Goal: Task Accomplishment & Management: Manage account settings

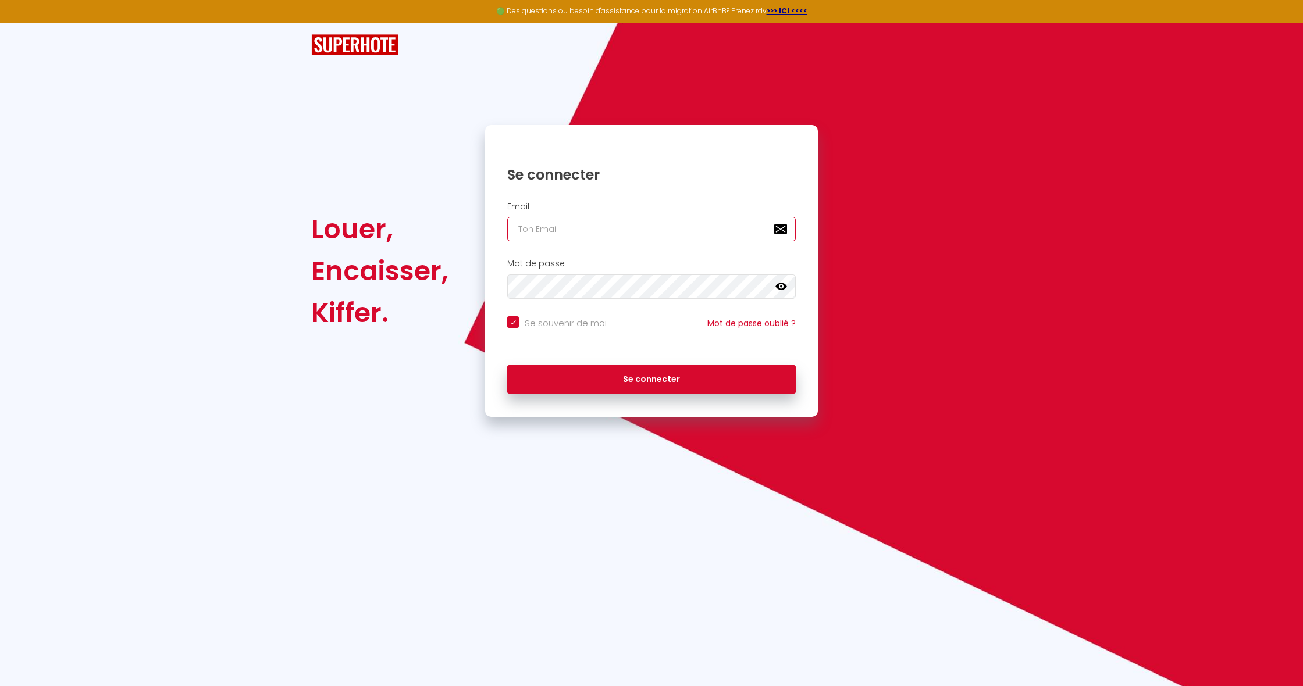
type input "[EMAIL_ADDRESS][DOMAIN_NAME]"
click at [651, 377] on button "Se connecter" at bounding box center [651, 379] width 288 height 29
checkbox input "true"
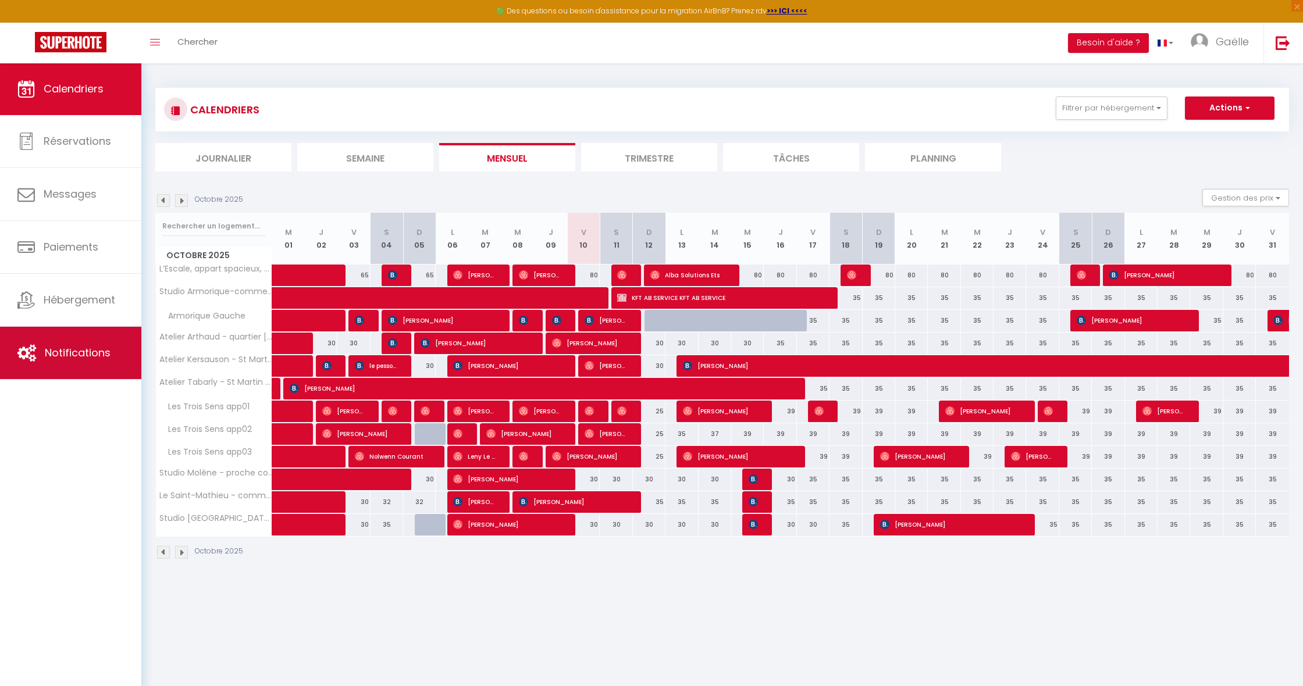
click at [64, 347] on span "Notifications" at bounding box center [78, 352] width 66 height 15
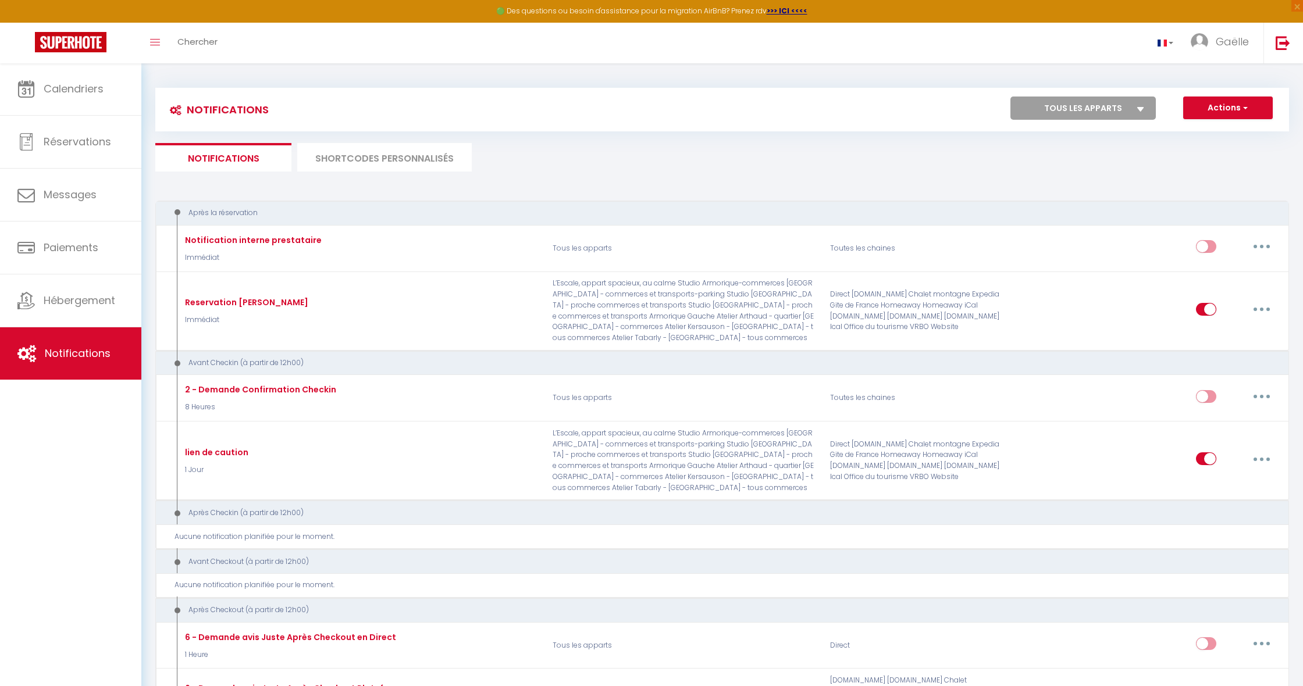
select select
checkbox input "false"
select select
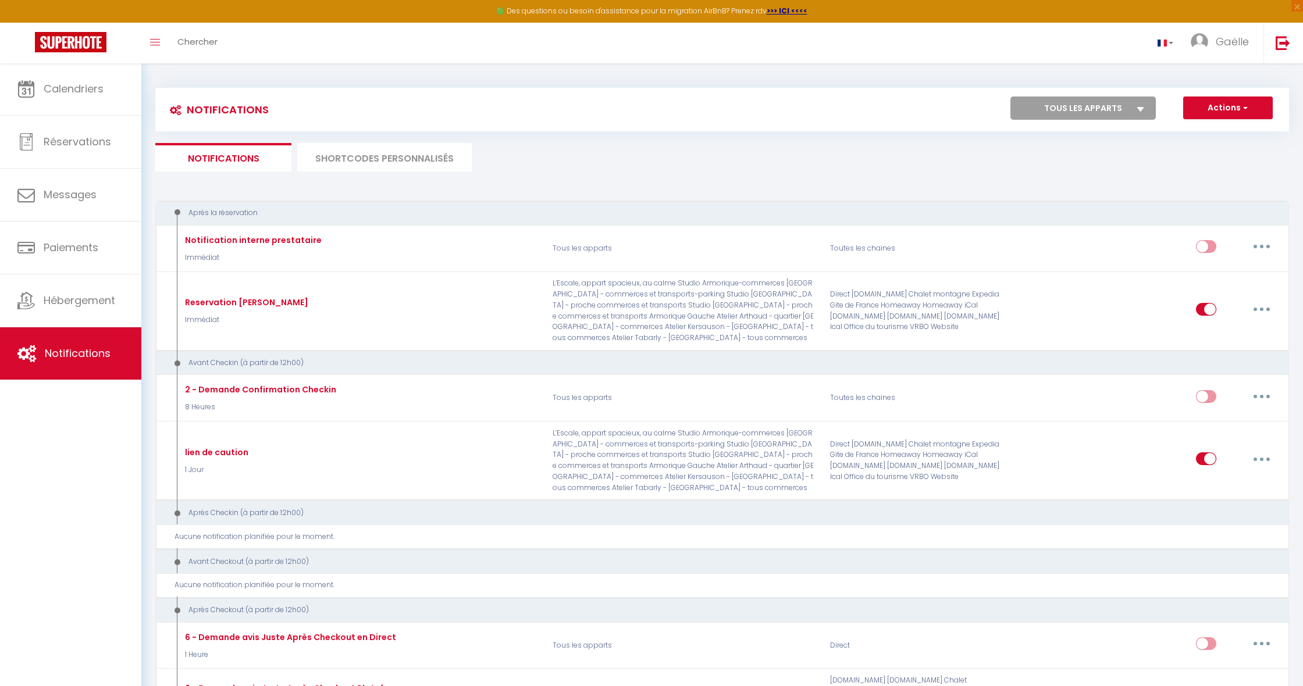
checkbox input "false"
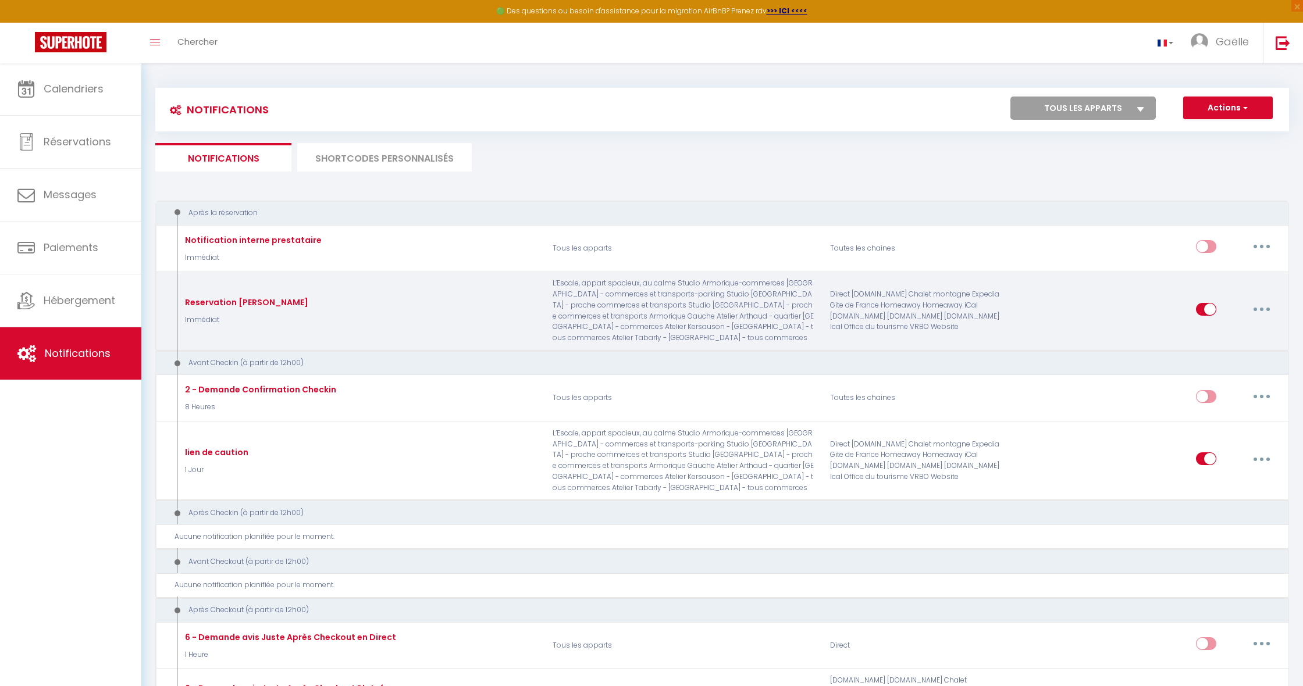
click at [1266, 303] on button "button" at bounding box center [1261, 309] width 33 height 19
click at [1218, 337] on link "Editer" at bounding box center [1231, 336] width 86 height 20
type input "Reservation [PERSON_NAME]"
select select "Immédiat"
select select "if_booking_is_paid"
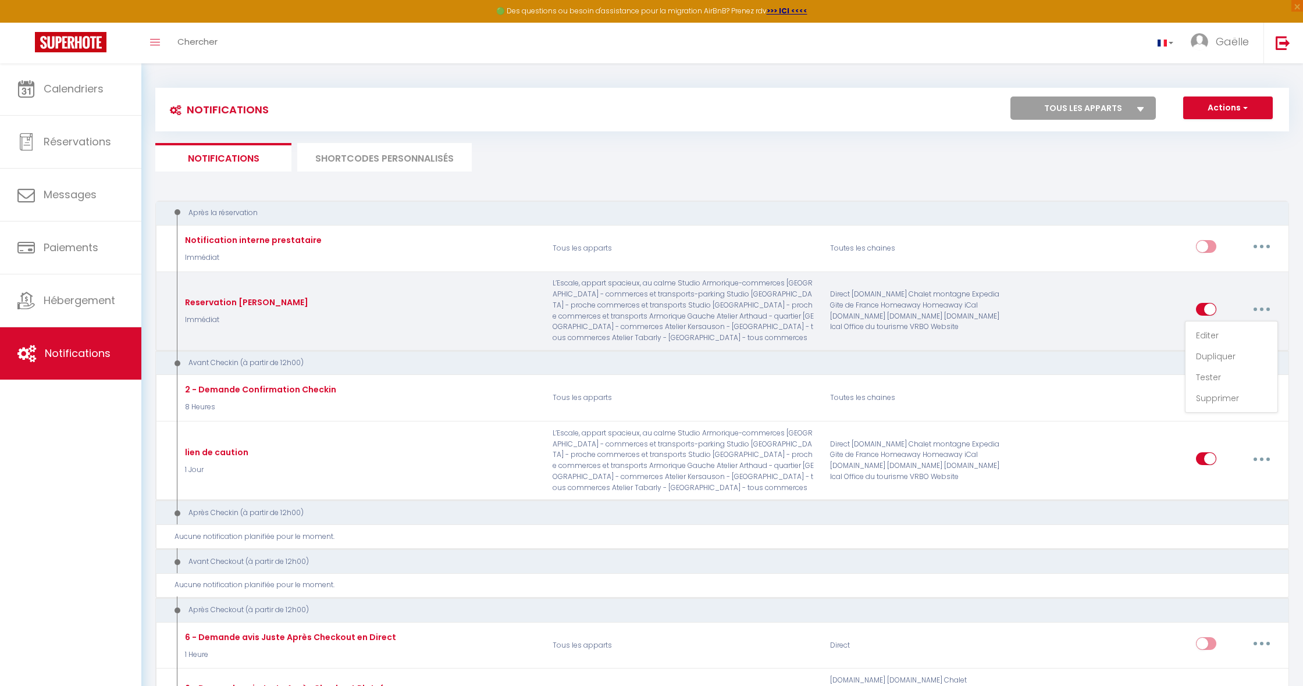
checkbox input "true"
checkbox input "false"
radio input "true"
type input "Information réservation"
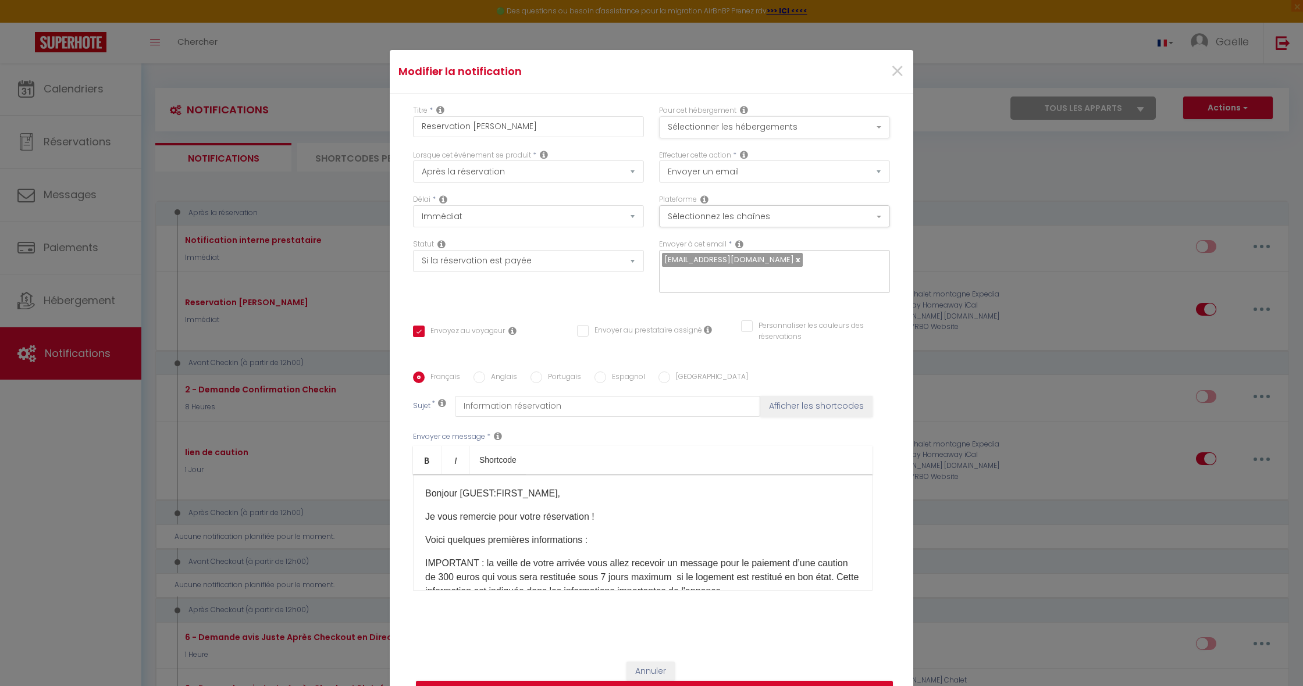
click at [773, 123] on button "Sélectionner les hébergements" at bounding box center [774, 127] width 231 height 22
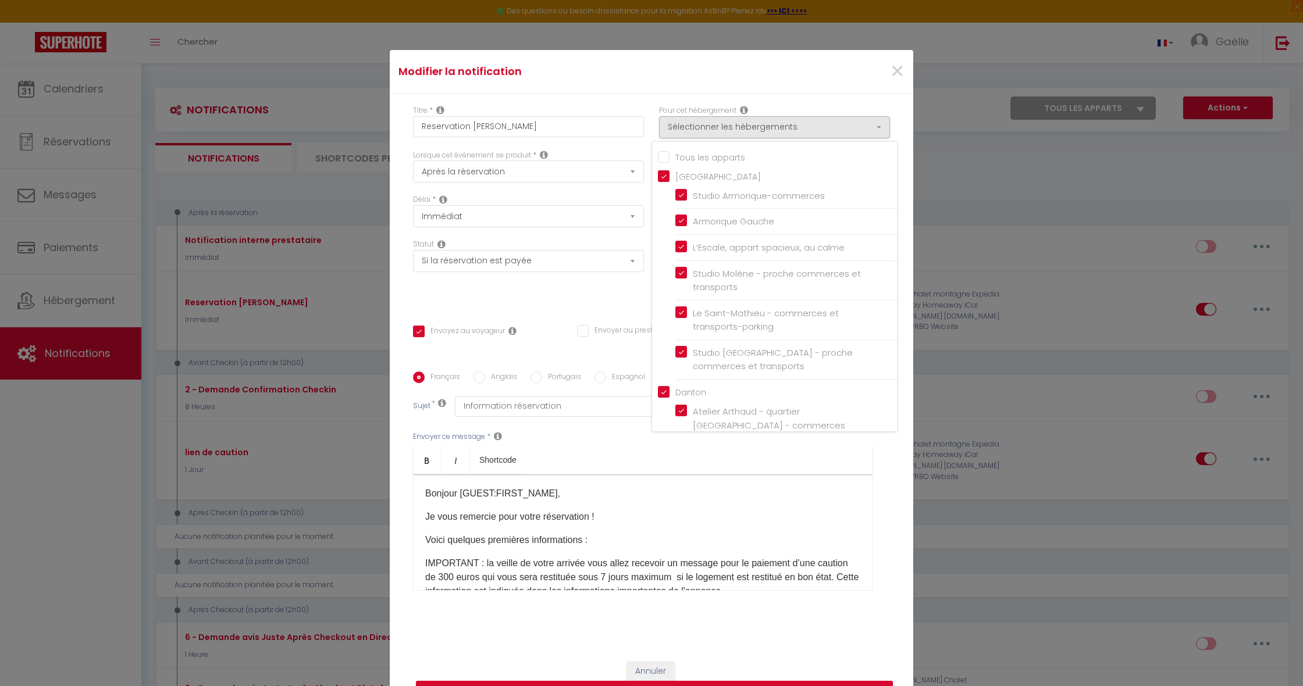
click at [663, 174] on input "[GEOGRAPHIC_DATA]" at bounding box center [777, 176] width 239 height 12
checkbox input "false"
checkbox input "true"
checkbox input "false"
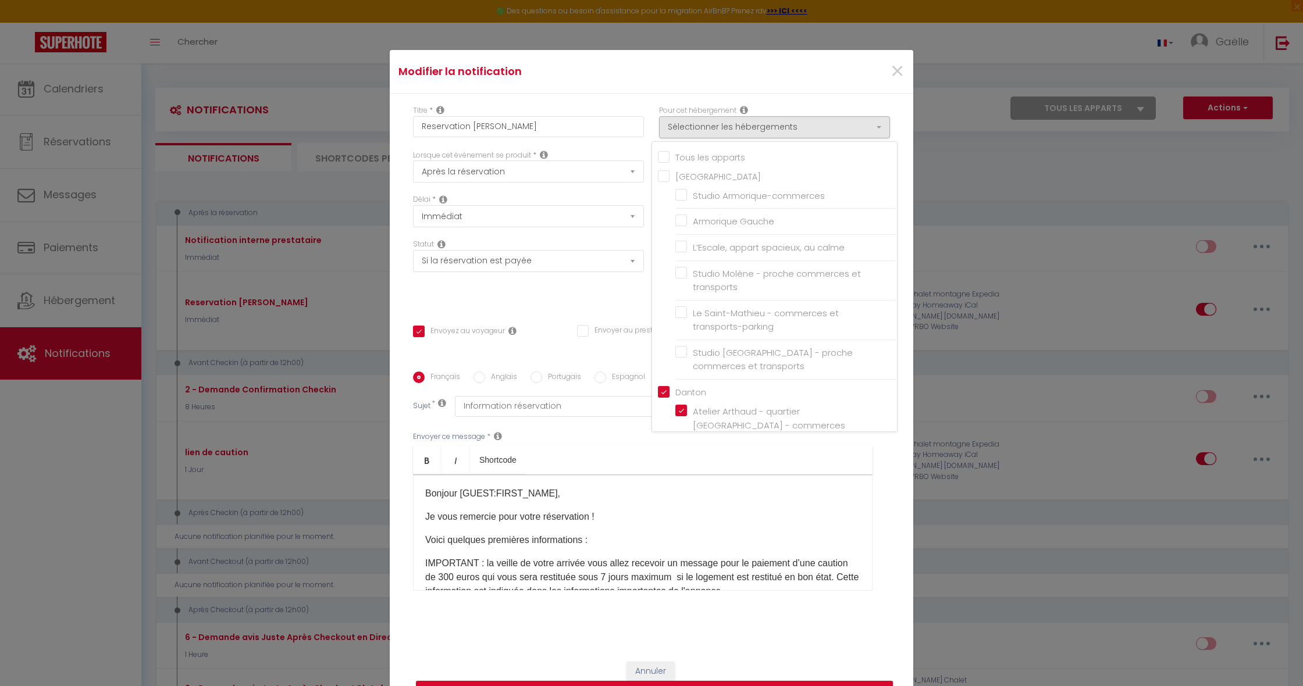
checkbox input "false"
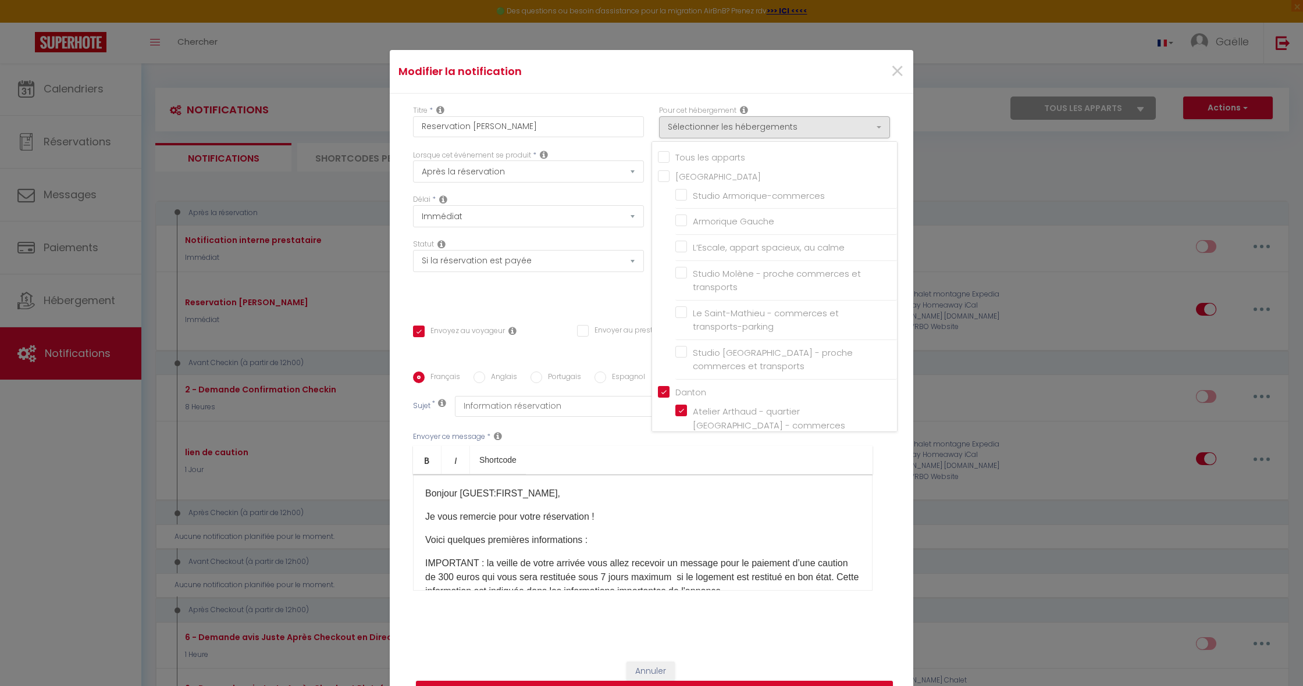
checkbox input "false"
click at [662, 389] on input "Danton" at bounding box center [777, 392] width 239 height 12
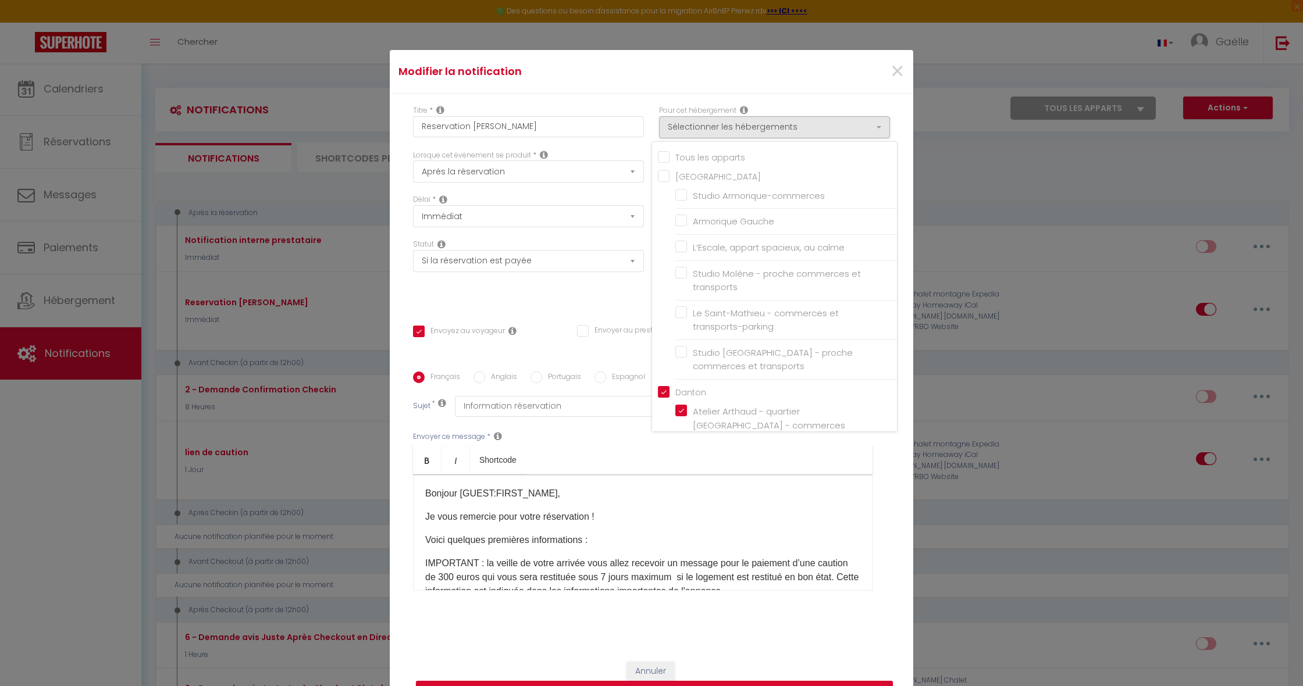
checkbox input "false"
checkbox input "true"
checkbox input "false"
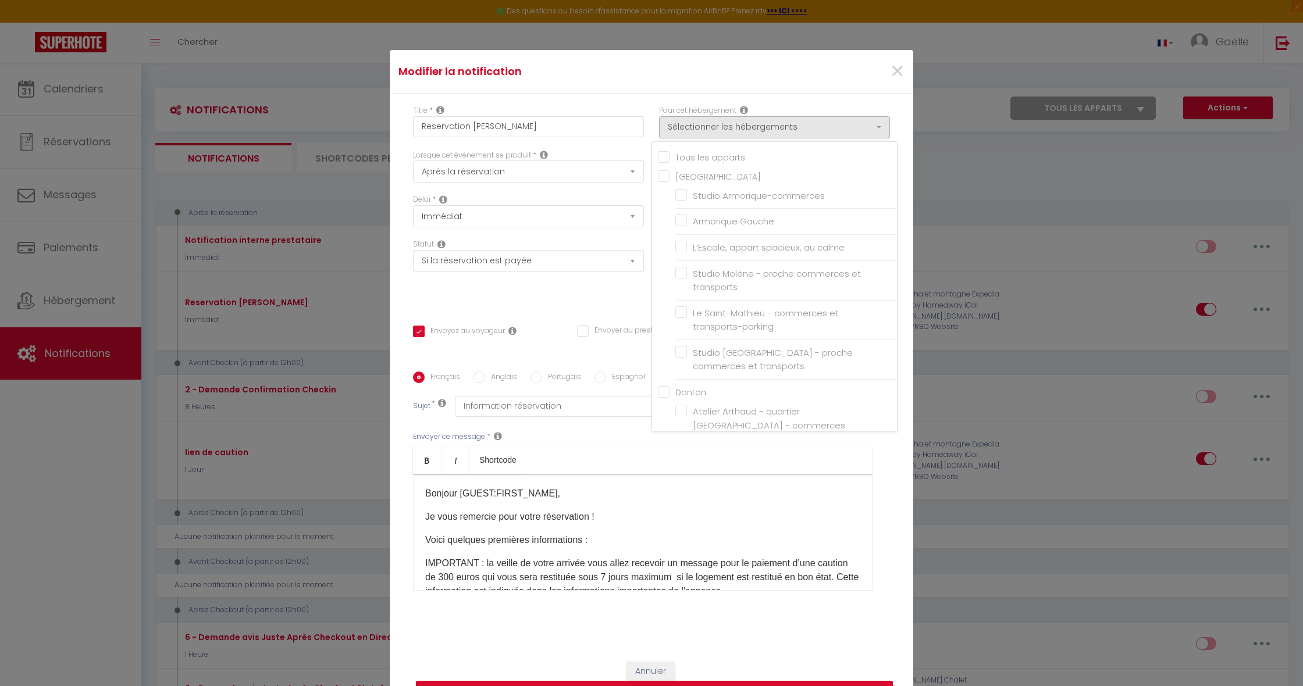
checkbox input "false"
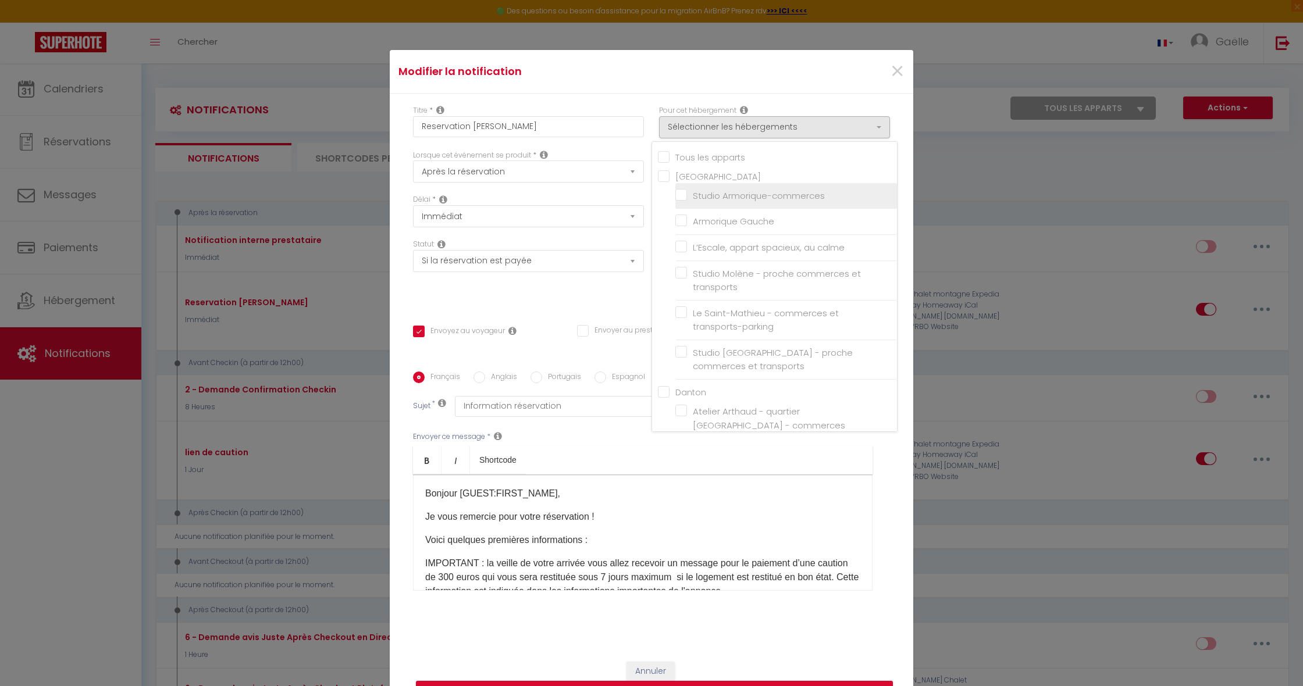
drag, startPoint x: 685, startPoint y: 195, endPoint x: 682, endPoint y: 202, distance: 7.9
click at [685, 195] on input "Studio Armorique-commerces" at bounding box center [786, 196] width 222 height 12
checkbox input "true"
checkbox input "false"
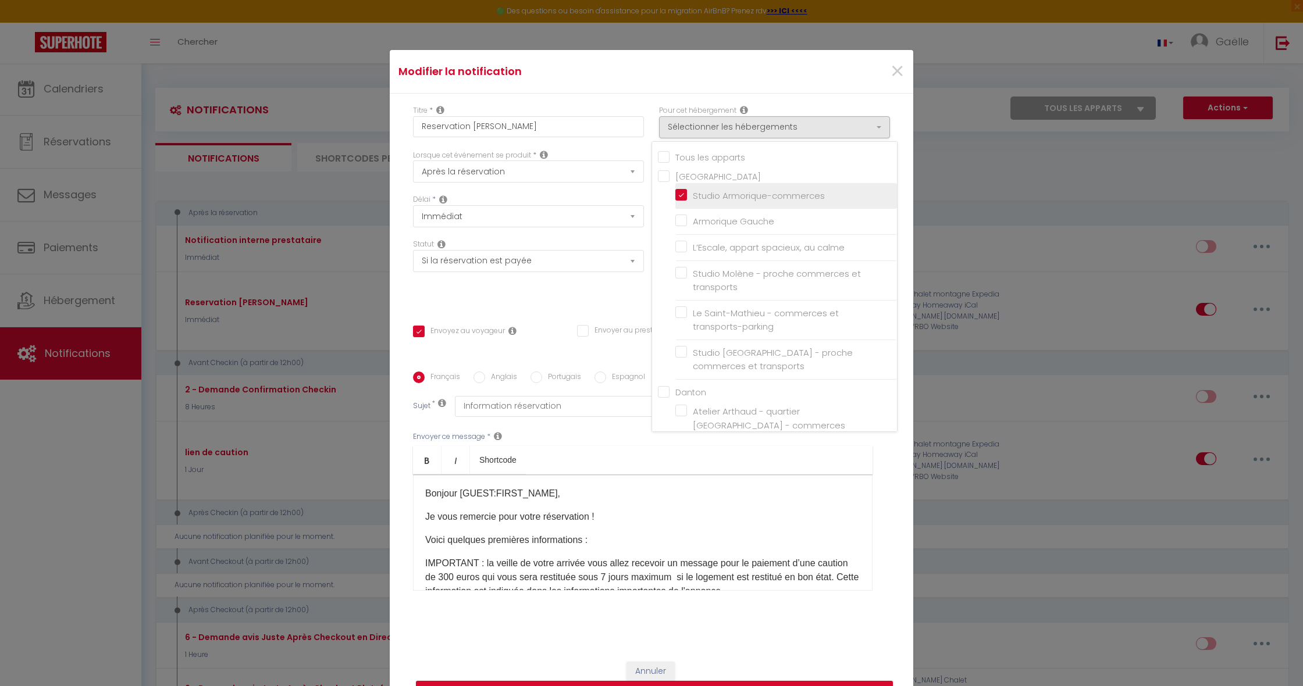
checkbox input "false"
click at [683, 219] on input "Armorique Gauche" at bounding box center [786, 222] width 222 height 12
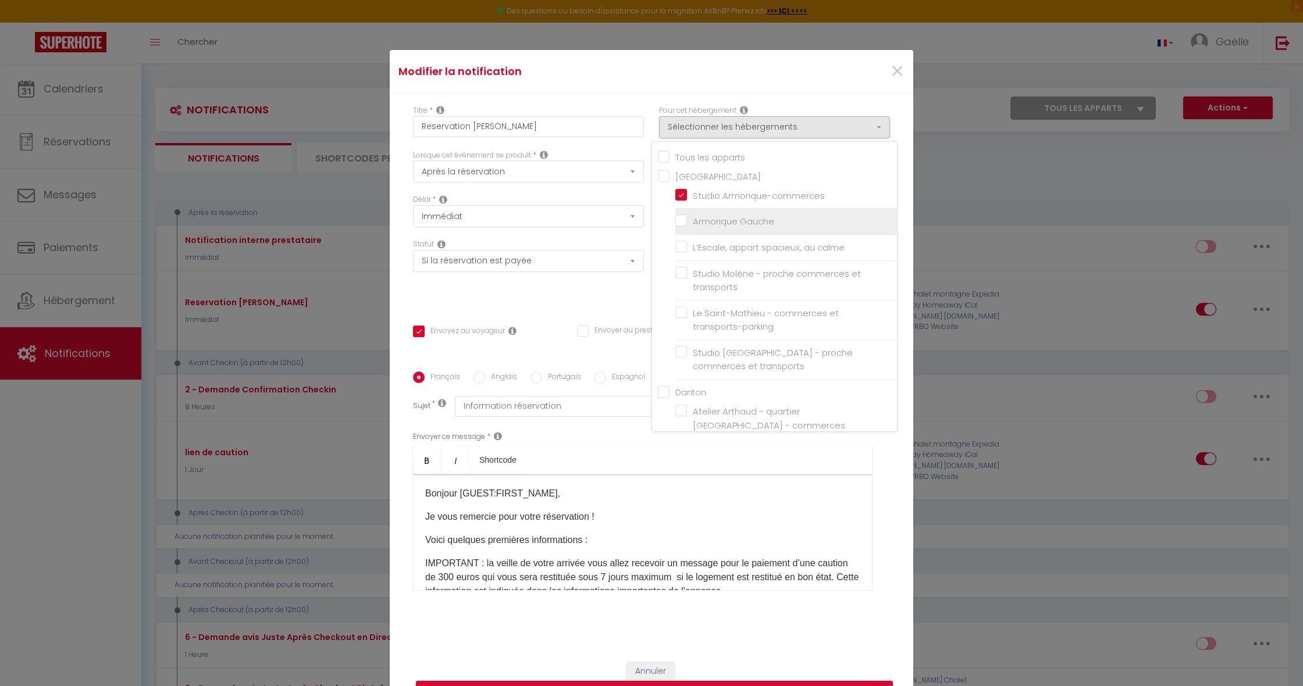
checkbox input "true"
checkbox input "false"
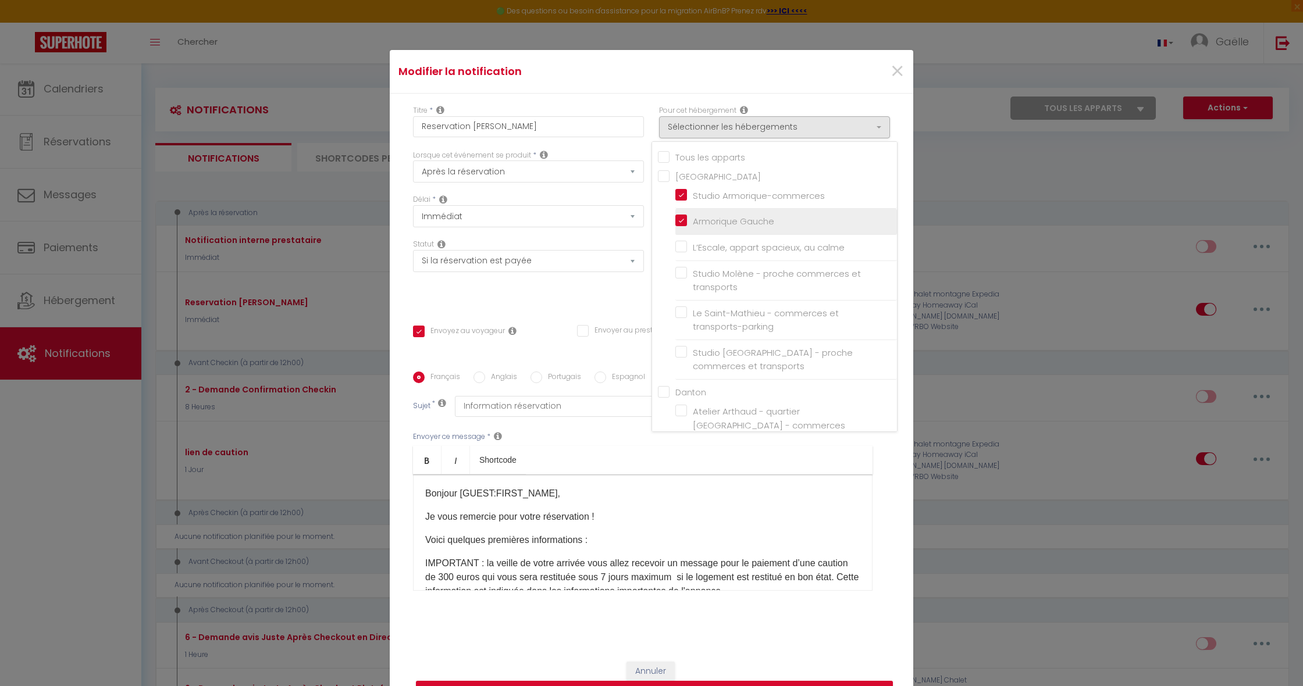
checkbox input "false"
click at [682, 275] on input "Studio Molène - proche commerces et transports" at bounding box center [786, 281] width 222 height 12
checkbox input "true"
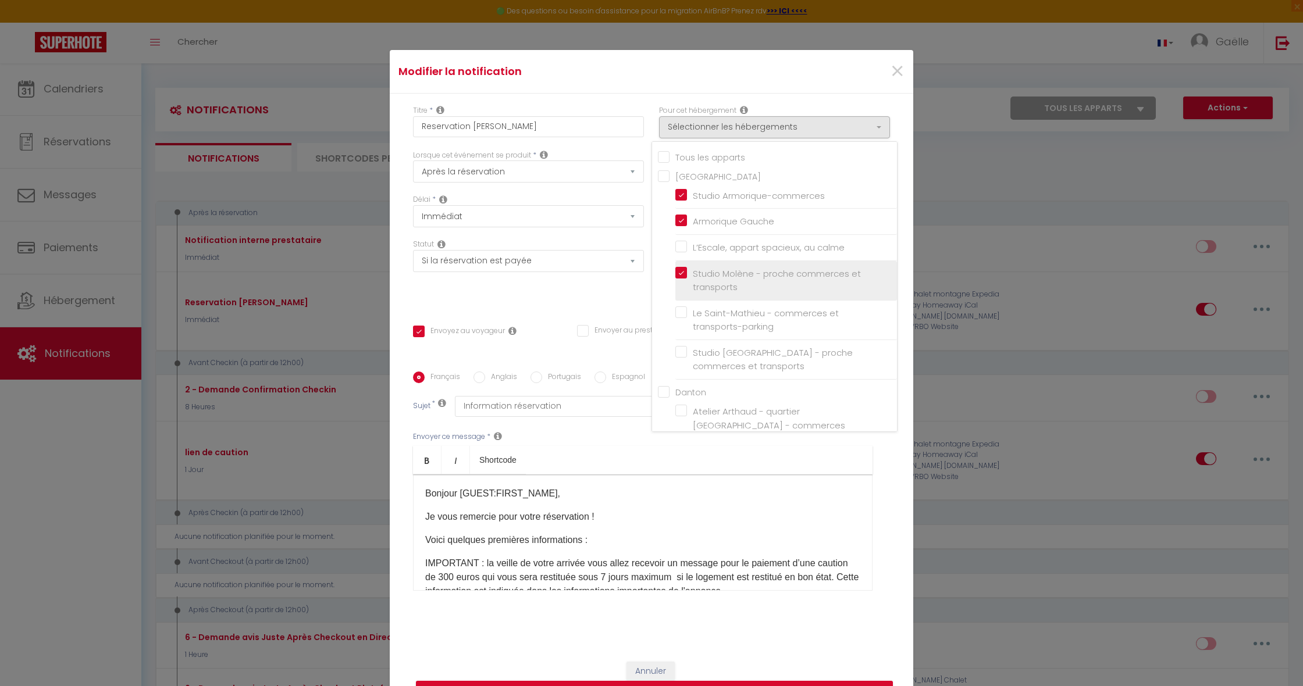
checkbox input "false"
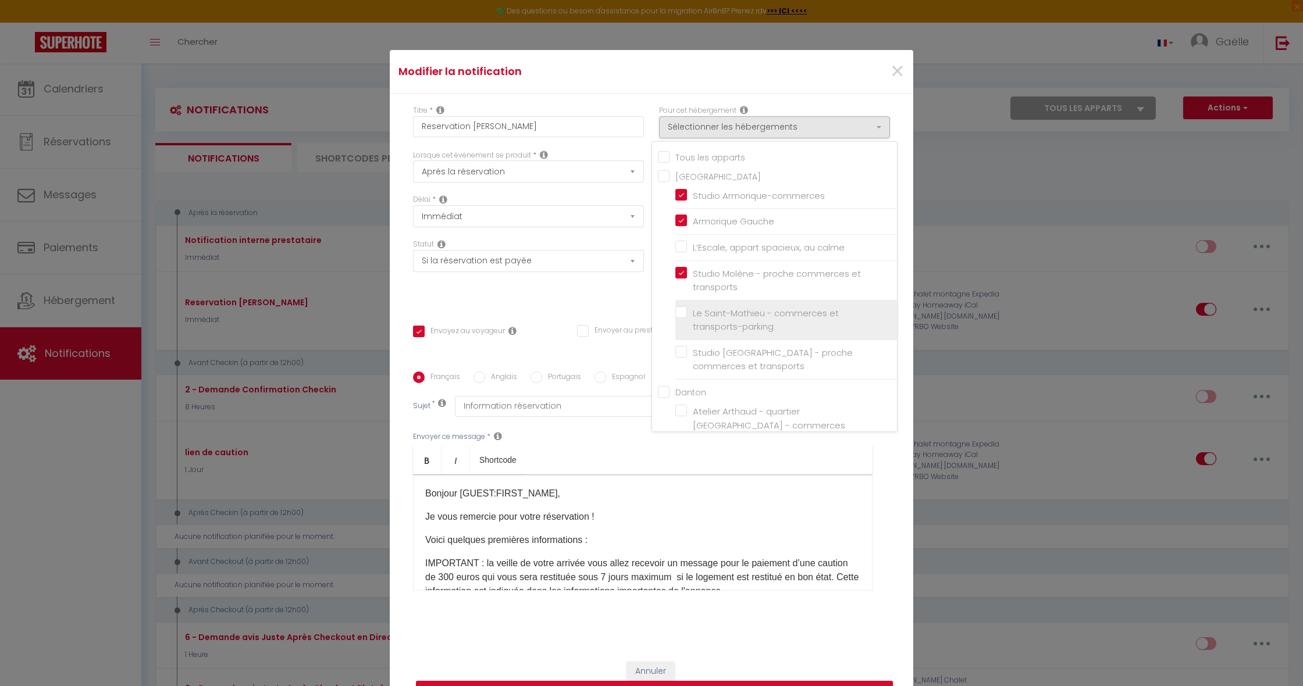
click at [677, 314] on input "Le Saint-Mathieu - commerces et transports-parking" at bounding box center [786, 320] width 222 height 12
checkbox input "true"
checkbox input "false"
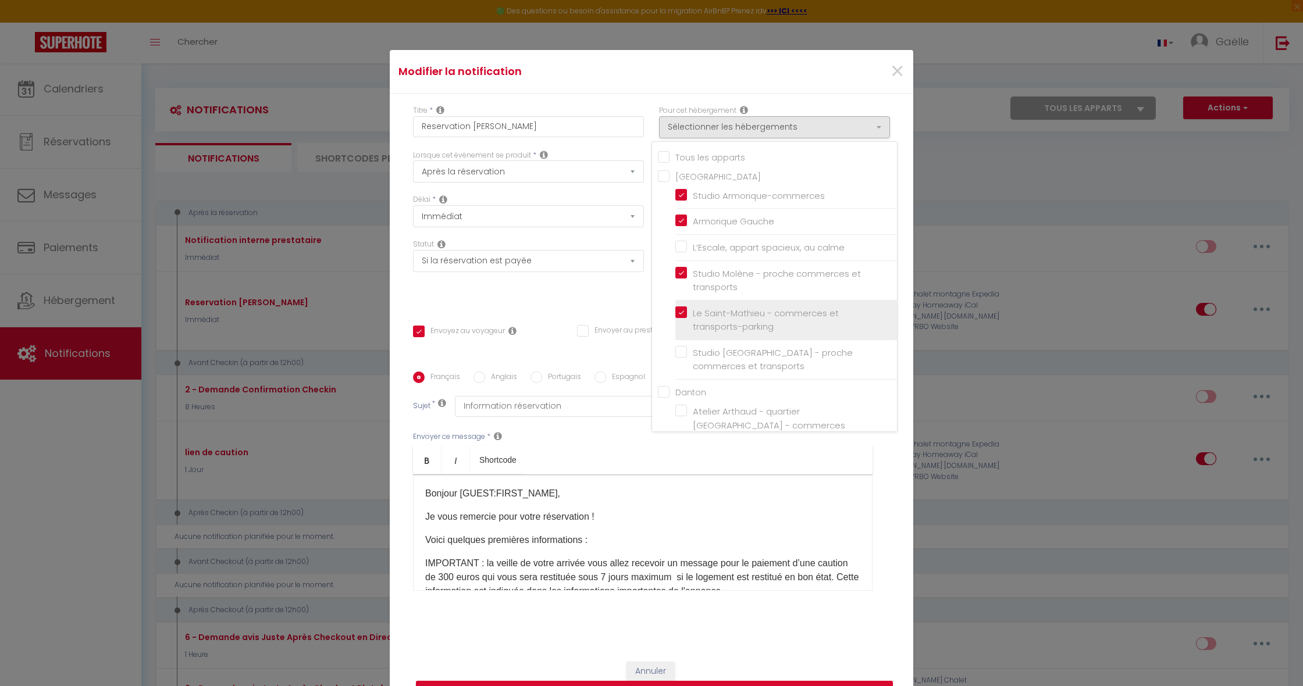
checkbox input "false"
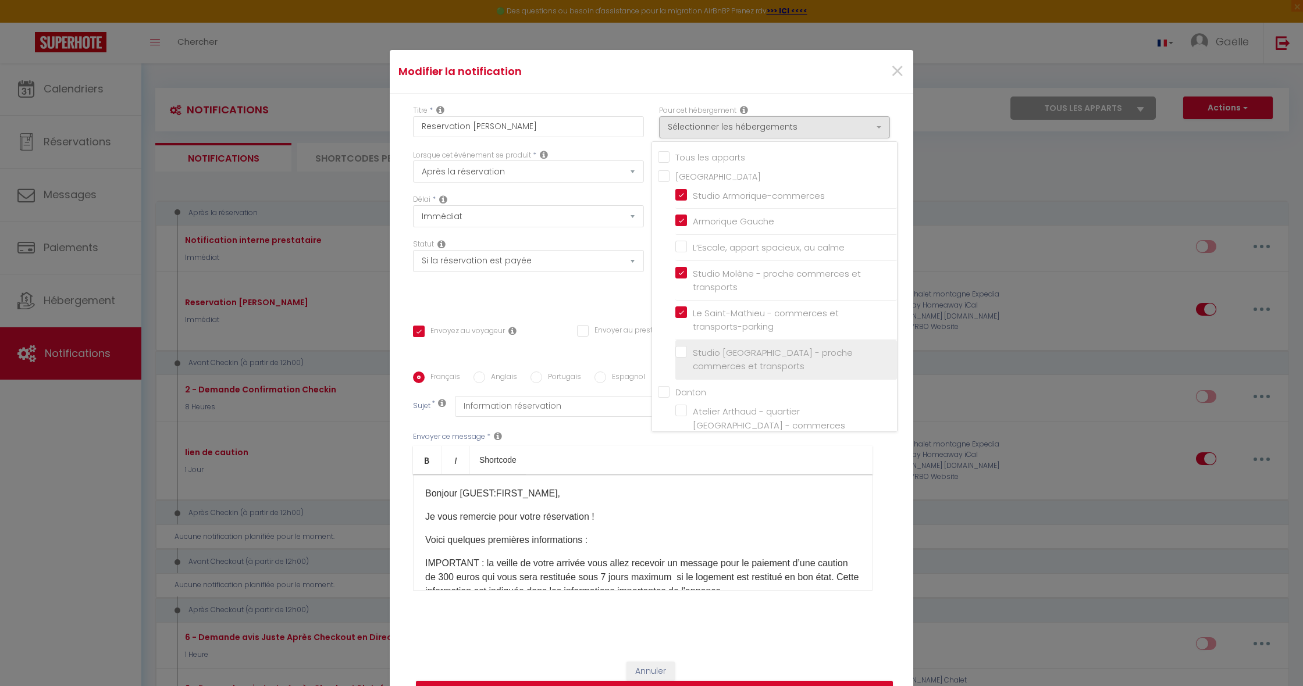
click at [687, 347] on label "Studio [GEOGRAPHIC_DATA] - proche commerces et transports" at bounding box center [788, 359] width 202 height 27
click at [683, 354] on input "Studio [GEOGRAPHIC_DATA] - proche commerces et transports" at bounding box center [786, 360] width 222 height 12
checkbox input "true"
checkbox input "false"
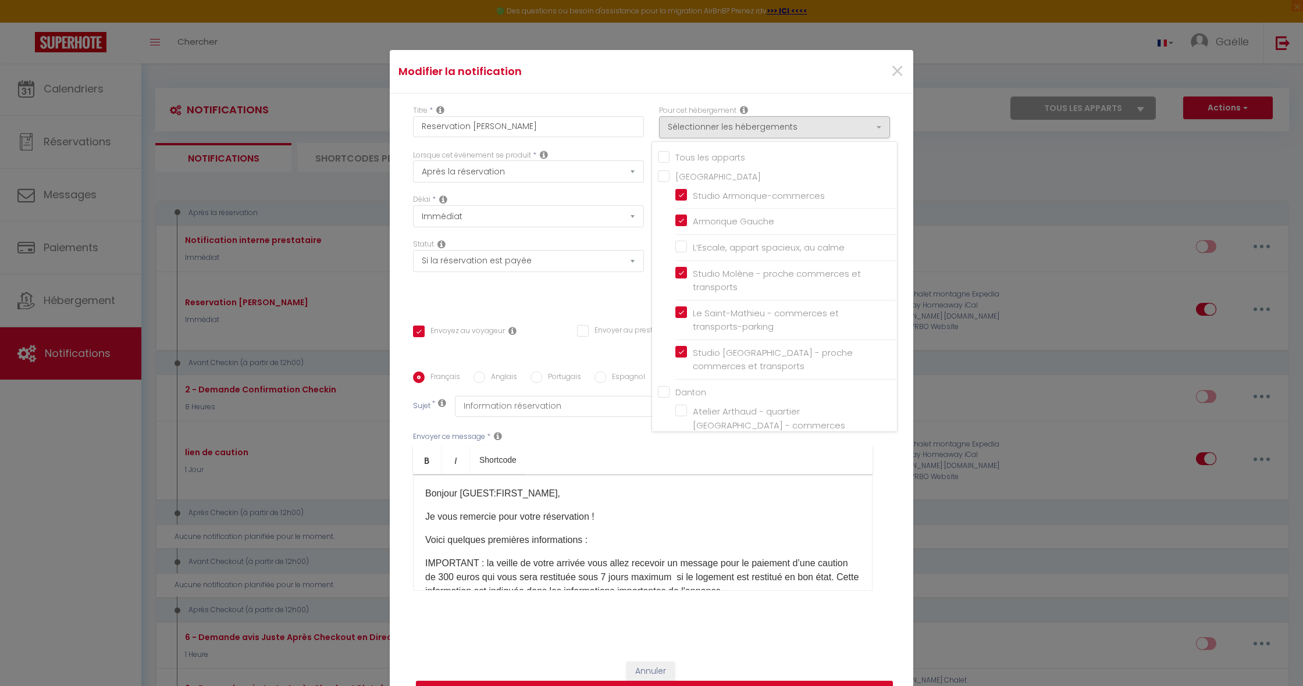
checkbox input "false"
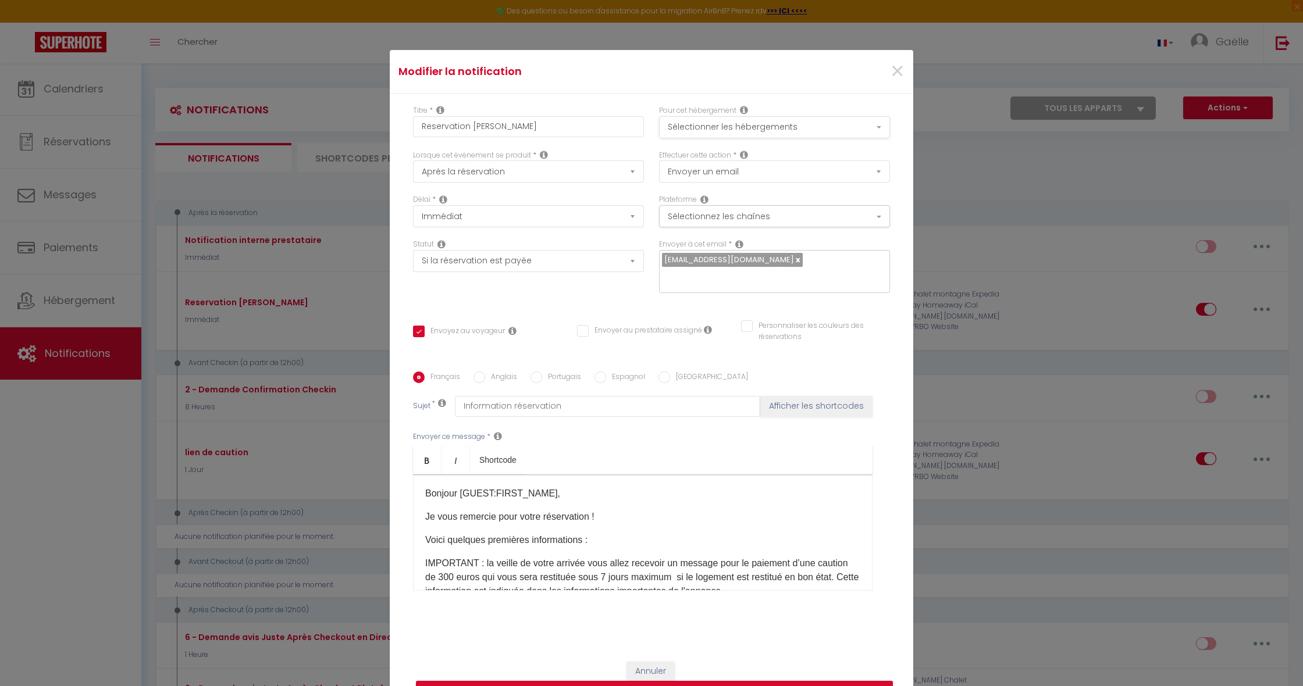
click at [799, 133] on button "Sélectionner les hébergements" at bounding box center [774, 127] width 231 height 22
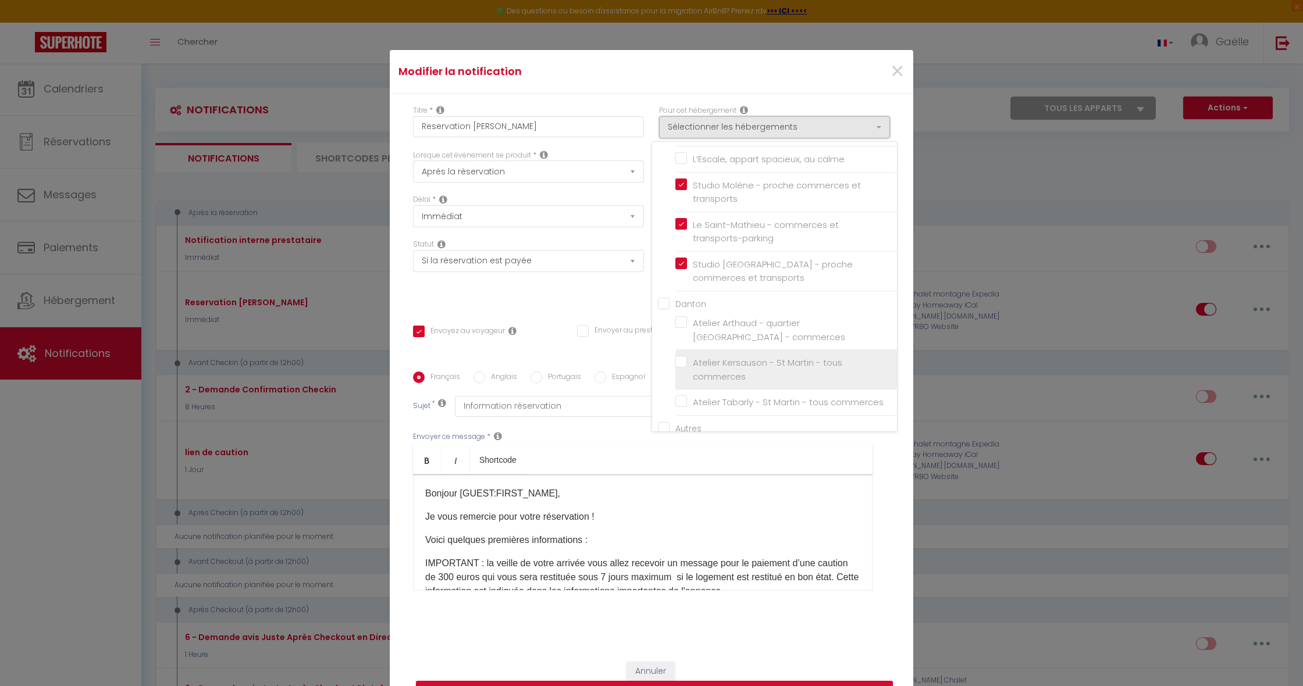
scroll to position [90, 0]
click at [662, 297] on input "Danton" at bounding box center [777, 301] width 239 height 12
checkbox input "true"
checkbox input "false"
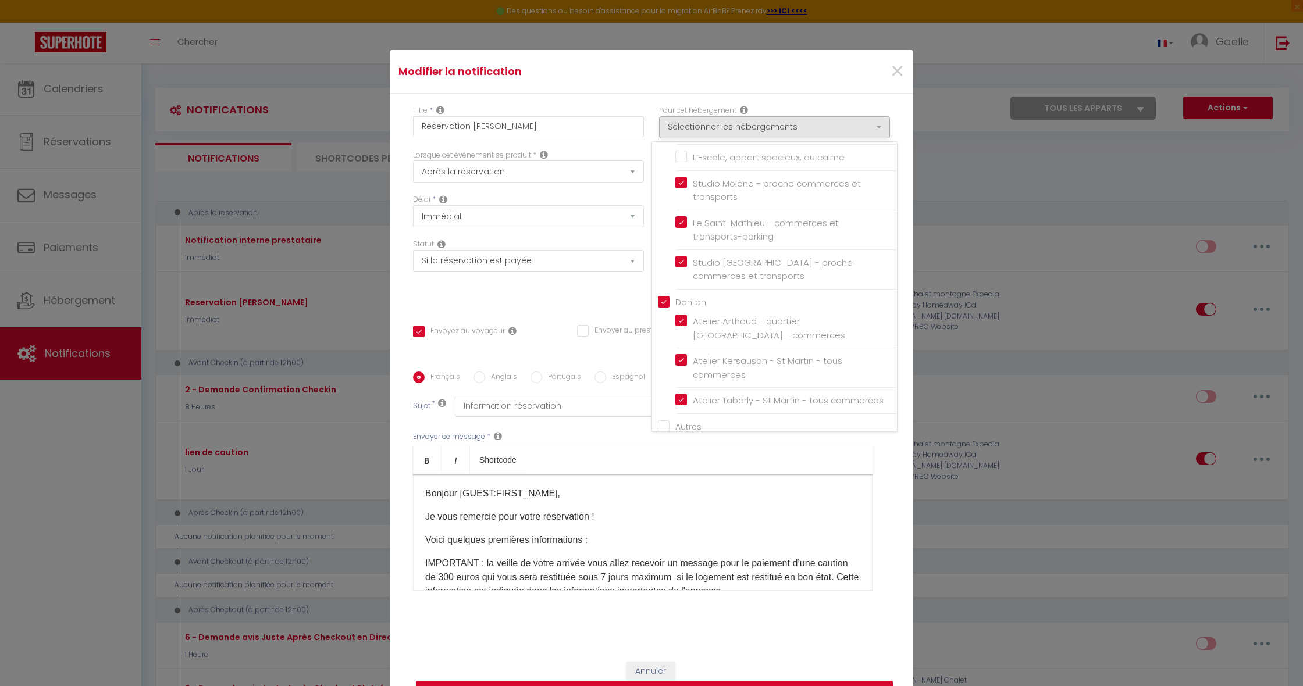
checkbox input "false"
checkbox input "true"
checkbox input "false"
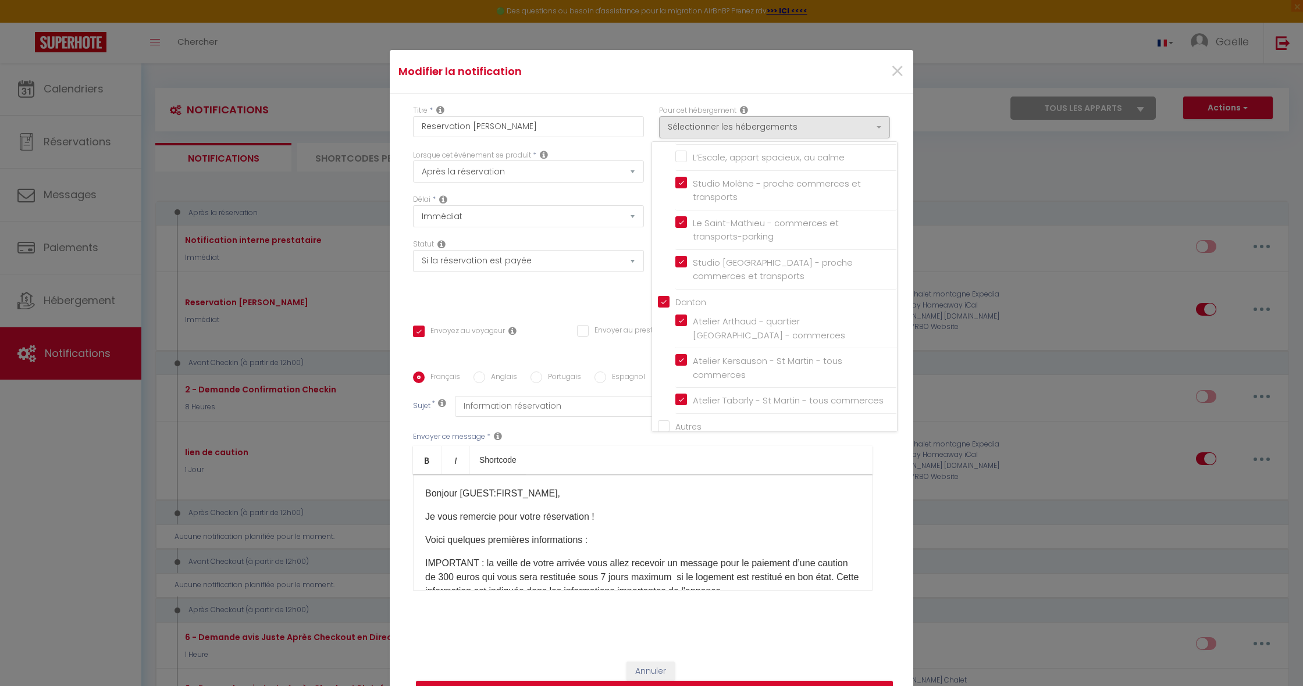
checkbox input "false"
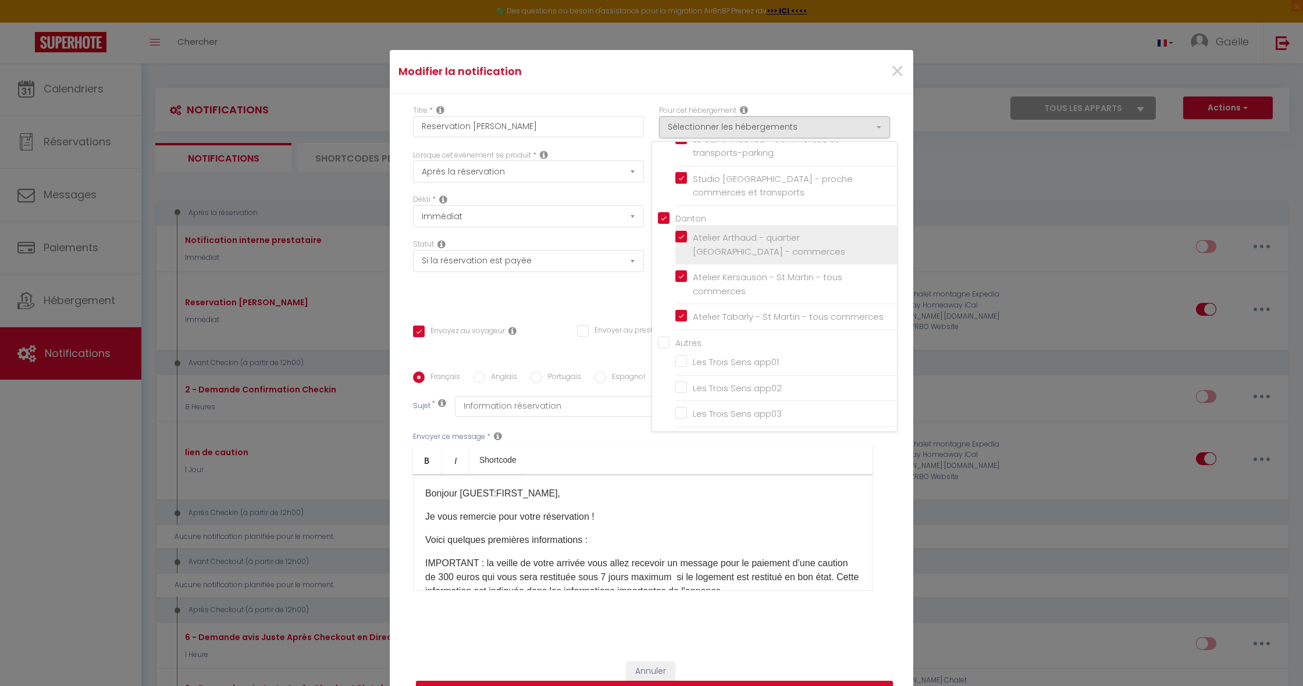
scroll to position [173, 0]
click at [592, 454] on ul "Bold Italic Shortcode" at bounding box center [642, 460] width 459 height 28
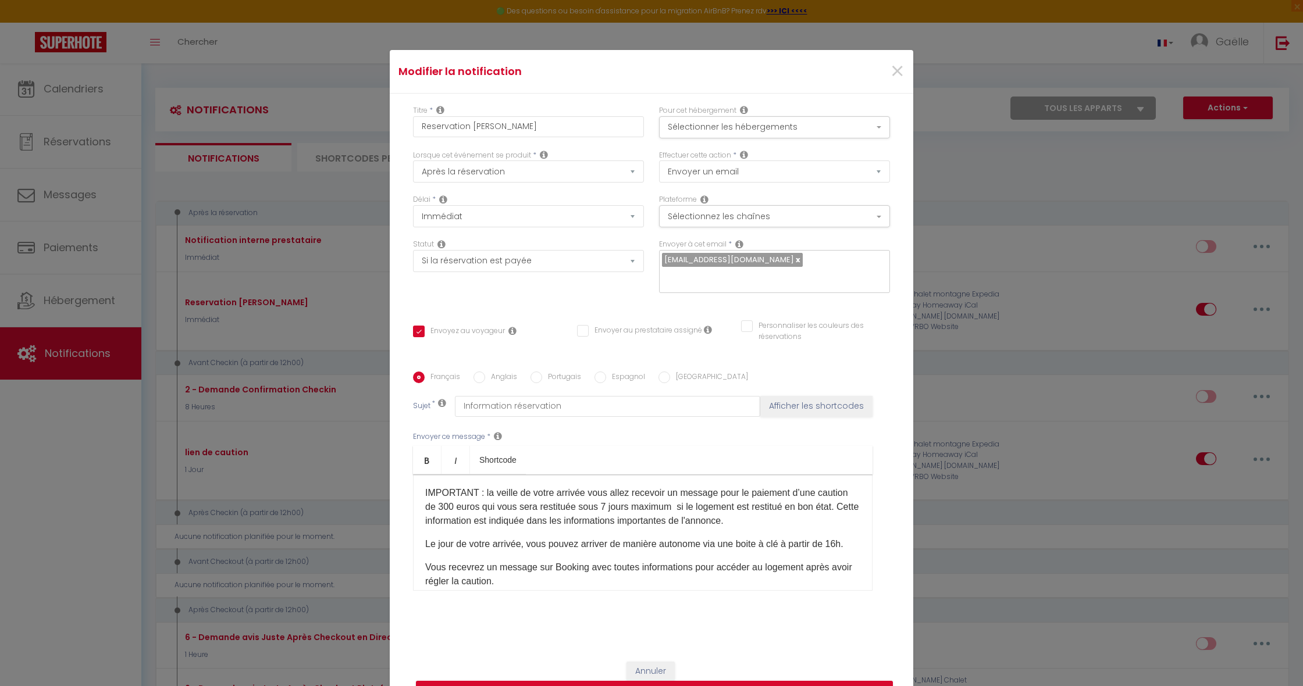
scroll to position [72, 0]
click at [452, 506] on p "IMPORTANT : la veille de votre arrivée vous allez recevoir un message pour le p…" at bounding box center [642, 506] width 435 height 42
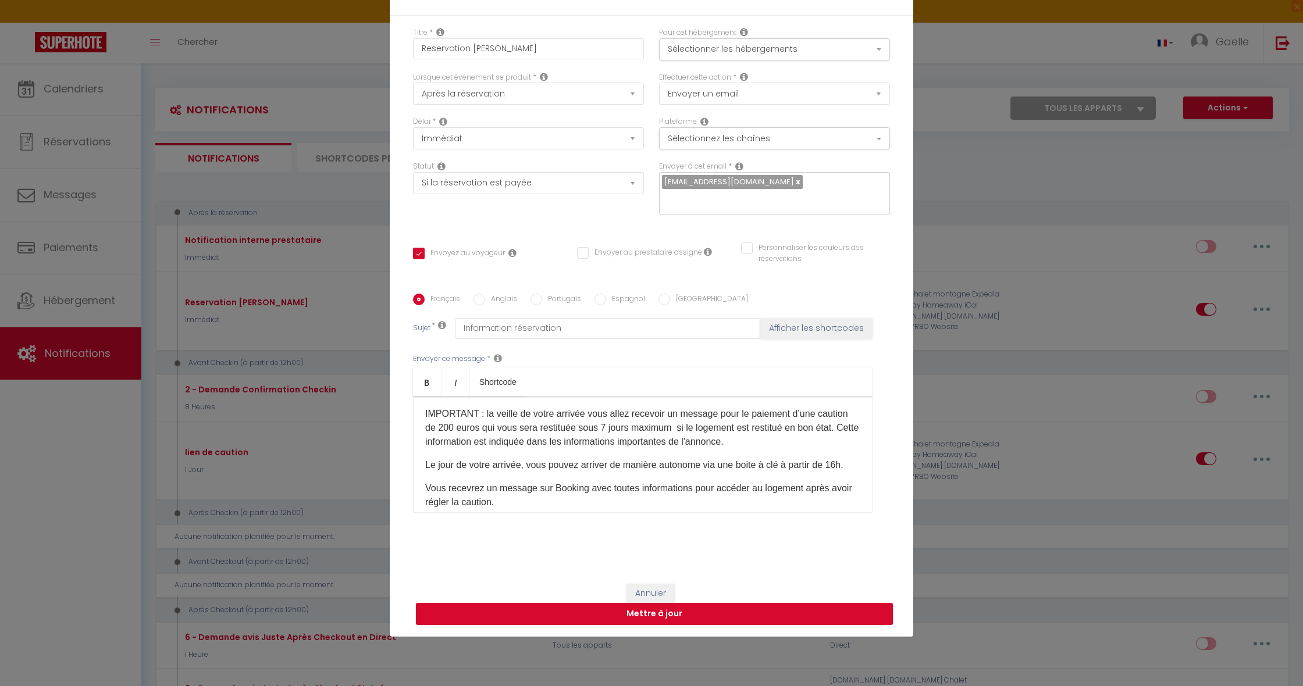
scroll to position [78, 0]
click at [661, 614] on button "Mettre à jour" at bounding box center [654, 614] width 477 height 22
checkbox input "true"
checkbox input "false"
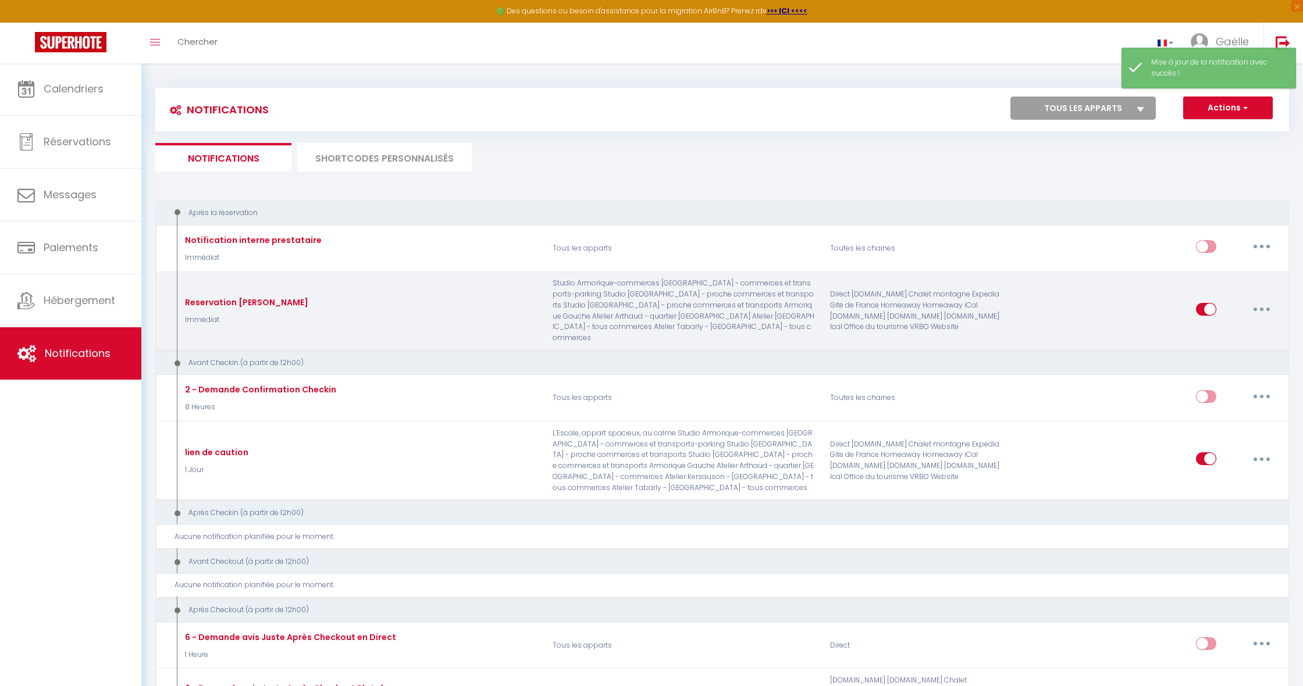
click at [1267, 302] on button "button" at bounding box center [1261, 309] width 33 height 19
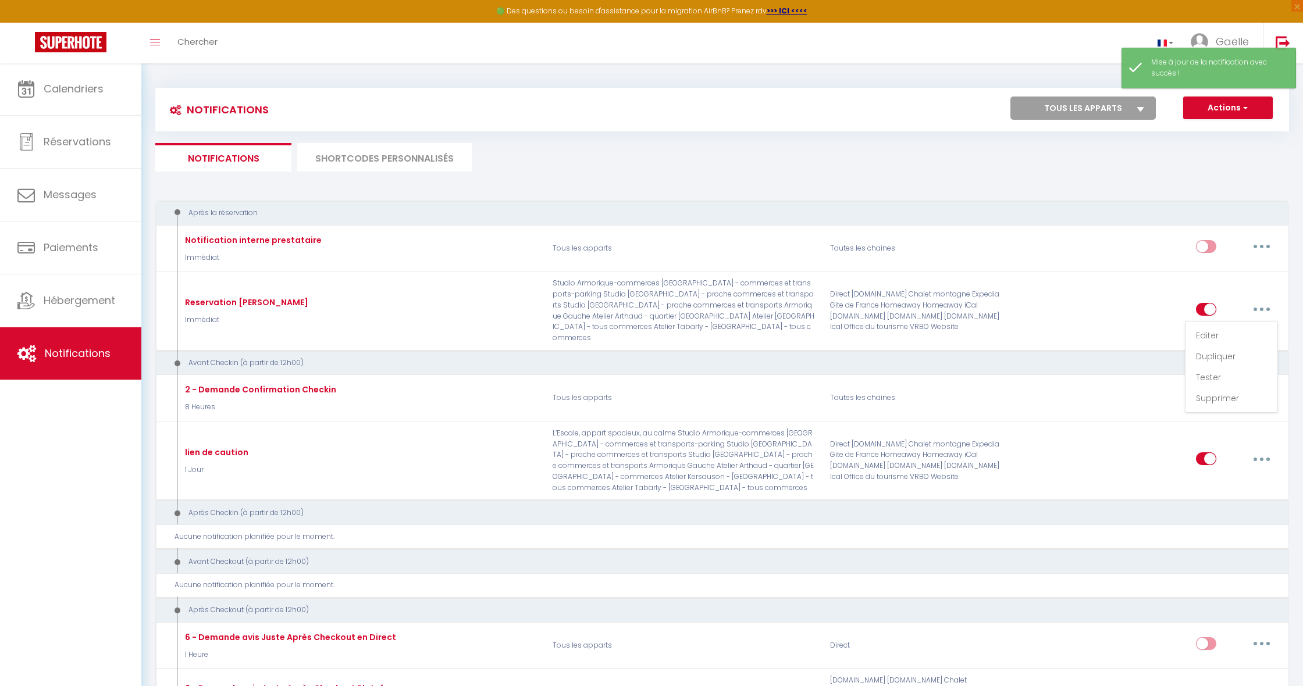
click at [1234, 348] on link "Dupliquer" at bounding box center [1231, 357] width 86 height 20
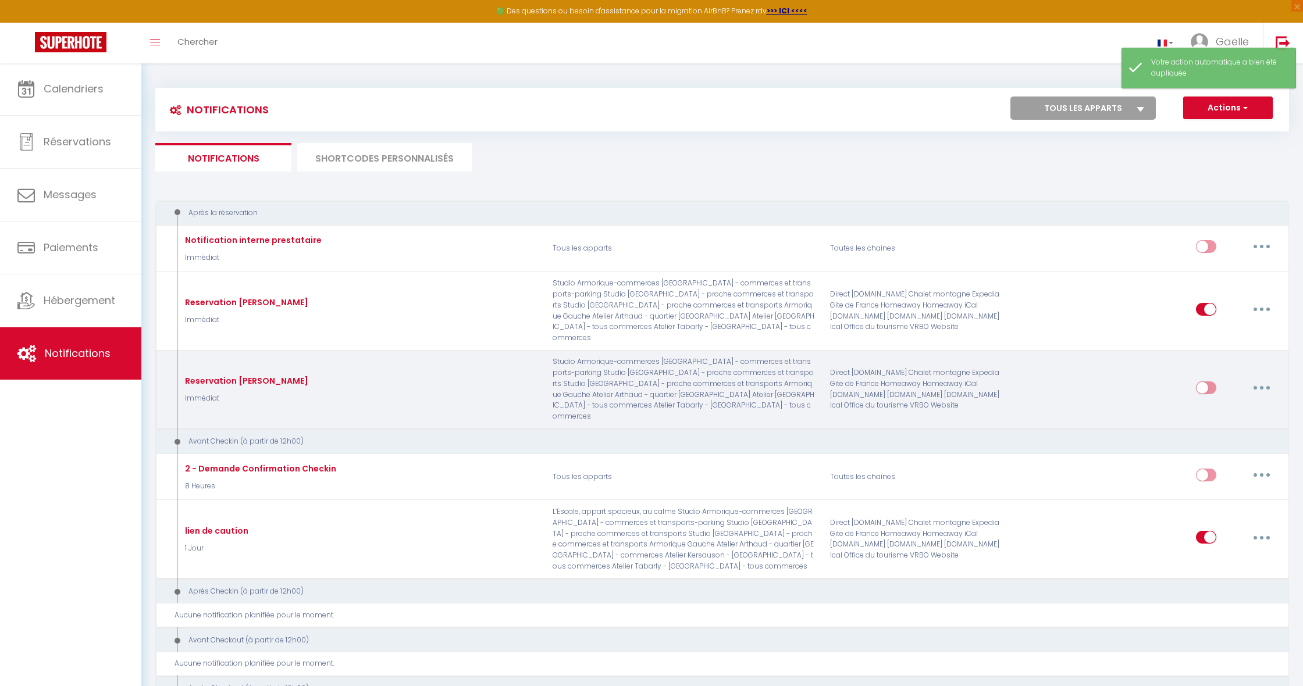
click at [1265, 379] on button "button" at bounding box center [1261, 388] width 33 height 19
click at [1221, 404] on link "Editer" at bounding box center [1231, 414] width 86 height 20
type input "Reservation [PERSON_NAME]"
select select "Immédiat"
select select "if_booking_is_paid"
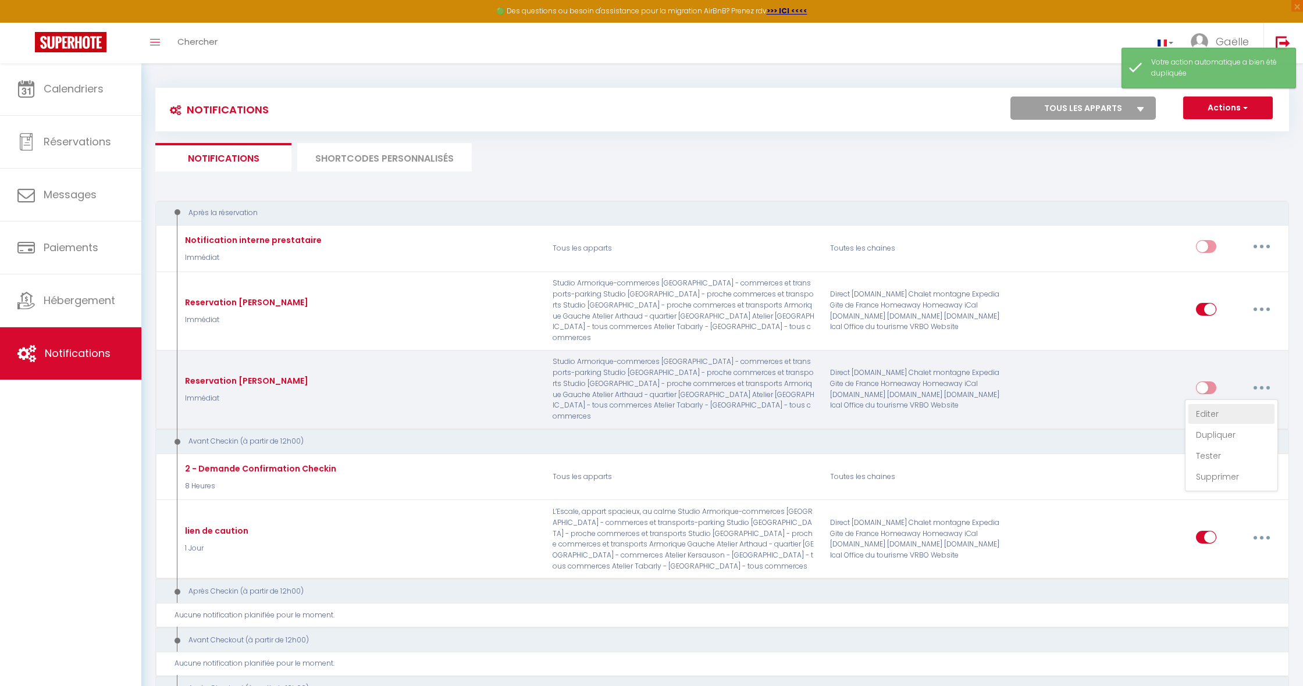
checkbox input "true"
checkbox input "false"
radio input "true"
type input "Information réservation"
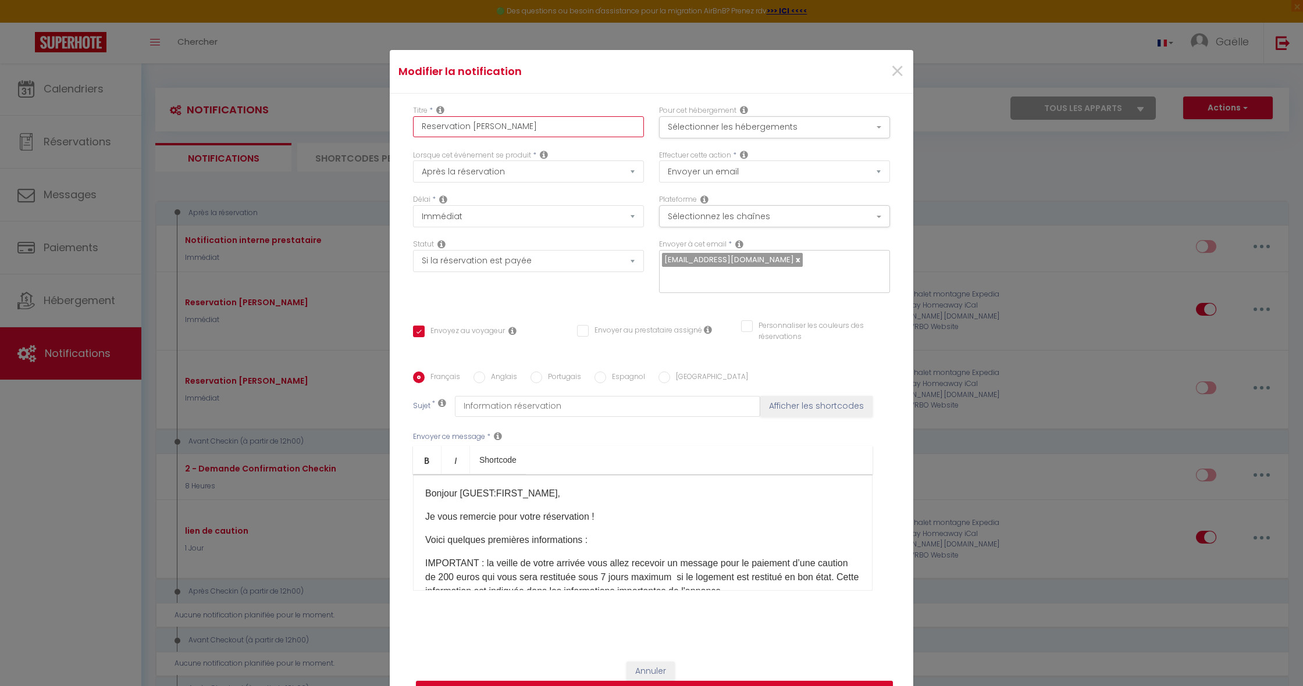
click at [471, 126] on input "Reservation [PERSON_NAME]" at bounding box center [528, 126] width 231 height 21
type input "Reservation eGAELLE"
checkbox input "true"
checkbox input "false"
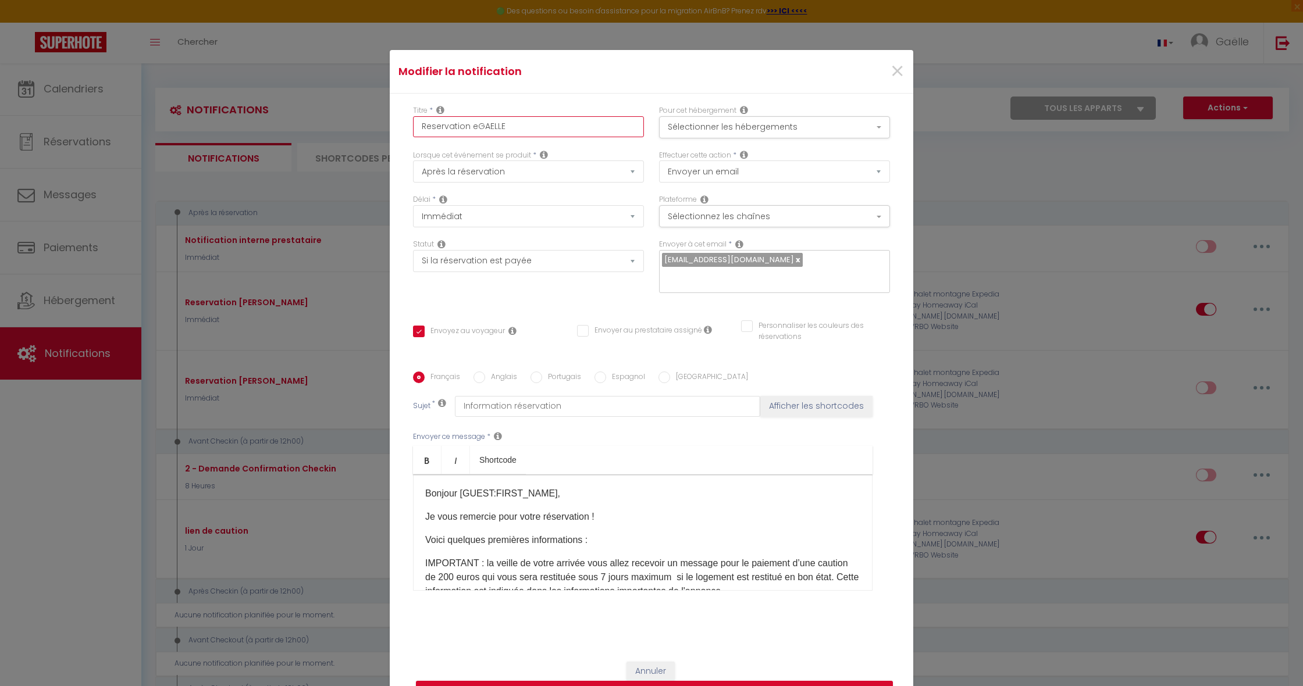
type input "Reservation esGAELLE"
checkbox input "true"
checkbox input "false"
type input "Reservation escGAELLE"
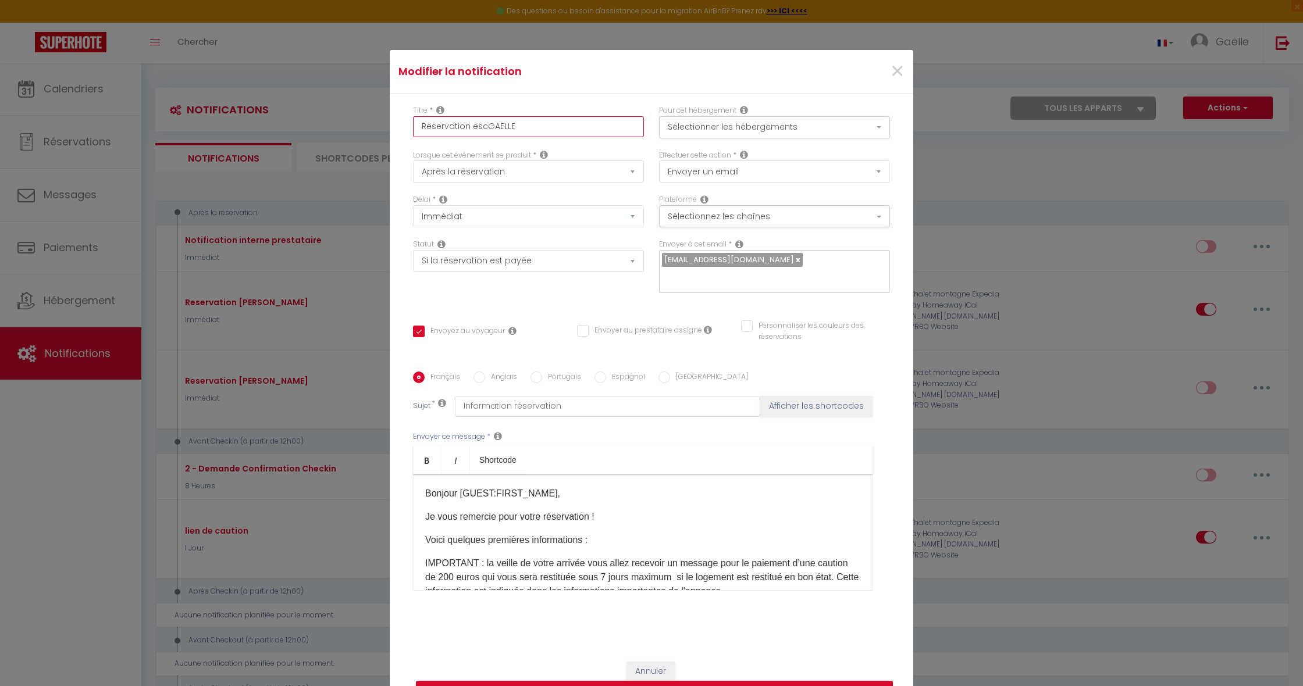
checkbox input "true"
checkbox input "false"
type input "Reservation escaGAELLE"
checkbox input "true"
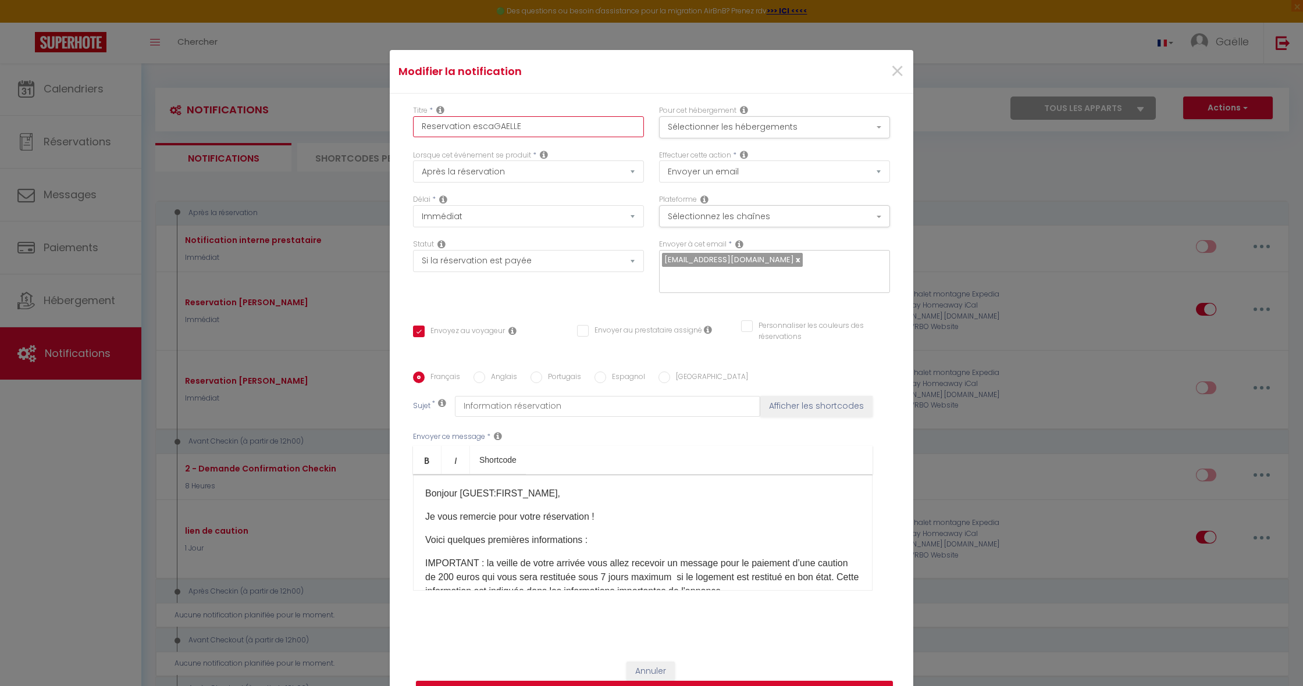
checkbox input "false"
type input "Reservation escalGAELLE"
checkbox input "true"
checkbox input "false"
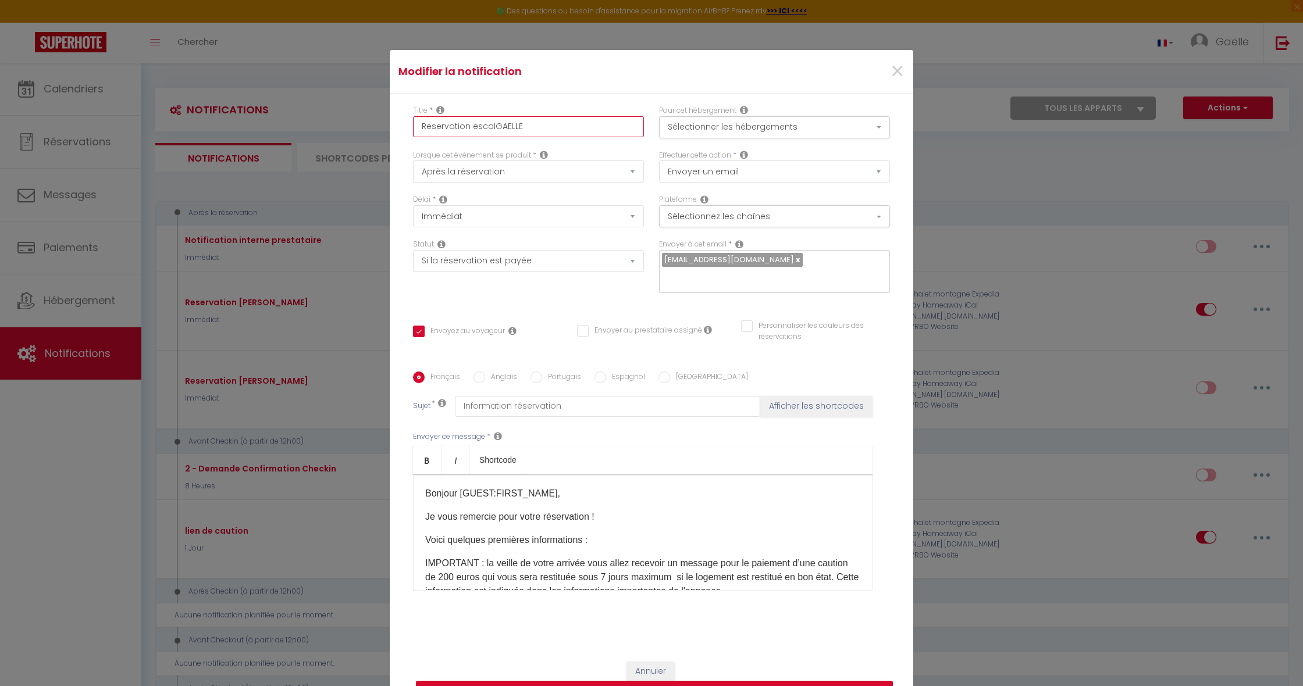
checkbox input "false"
type input "Reservation escaleGAELLE"
checkbox input "true"
checkbox input "false"
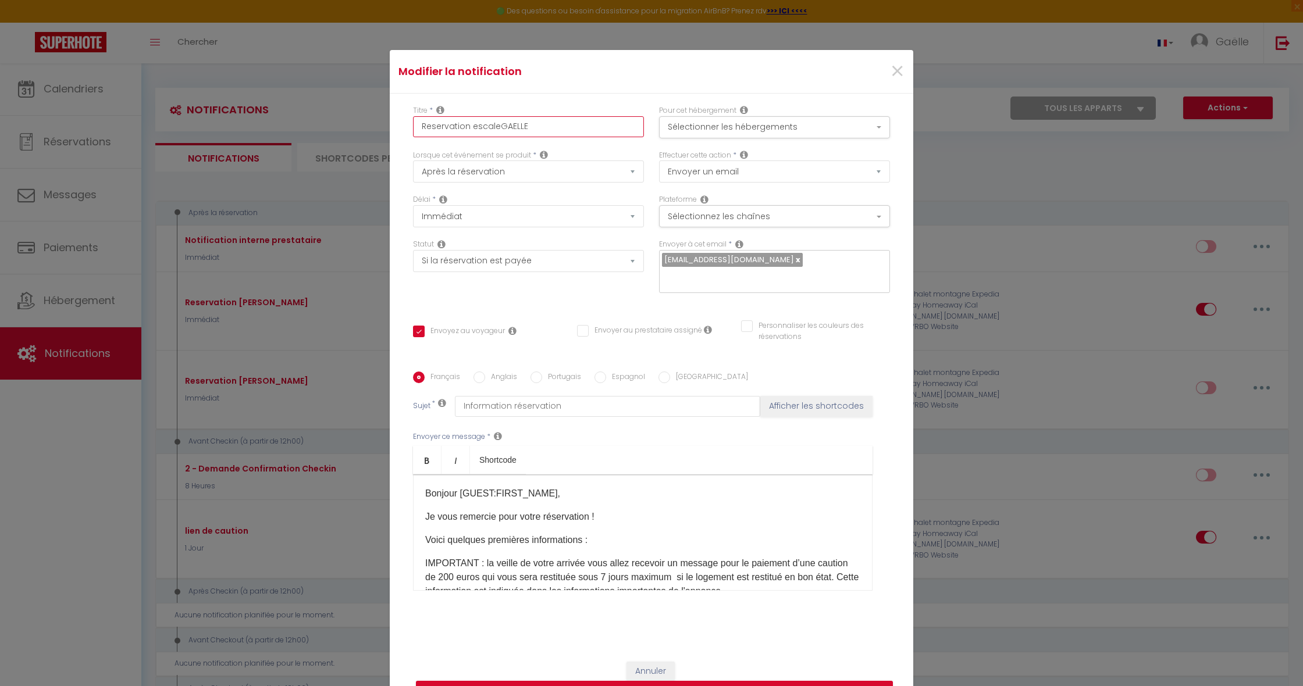
type input "Reservation escale [PERSON_NAME]"
checkbox input "true"
checkbox input "false"
type input "Reservation escale [PERSON_NAME]"
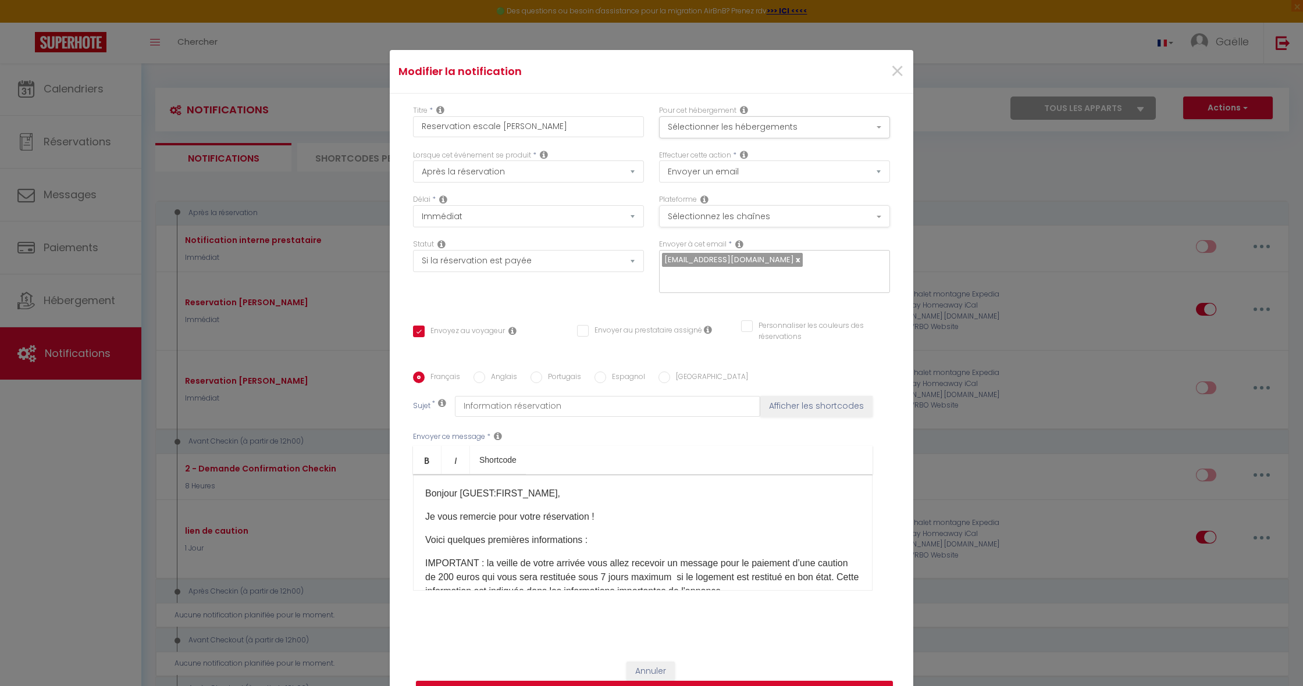
click at [796, 217] on button "Sélectionnez les chaînes" at bounding box center [774, 216] width 231 height 22
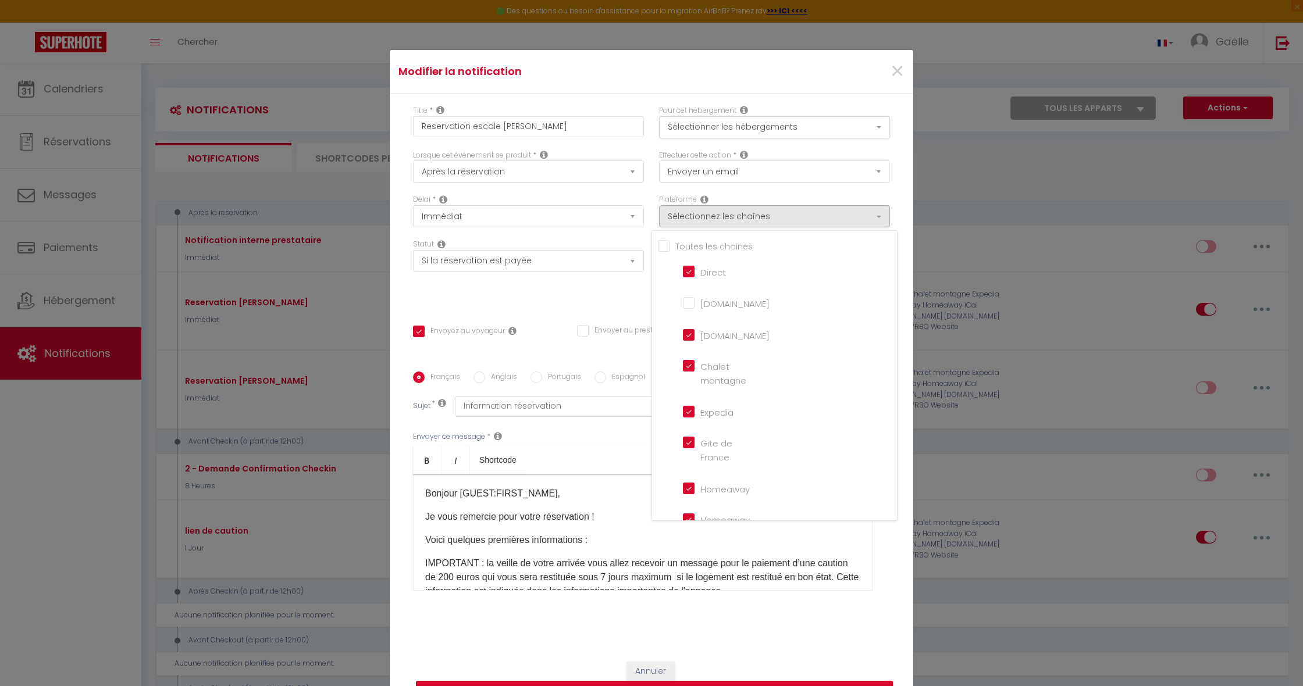
click at [827, 185] on div "Effectuer cette action * Envoyer un email Envoyer un SMS Envoyer une notificati…" at bounding box center [774, 172] width 246 height 45
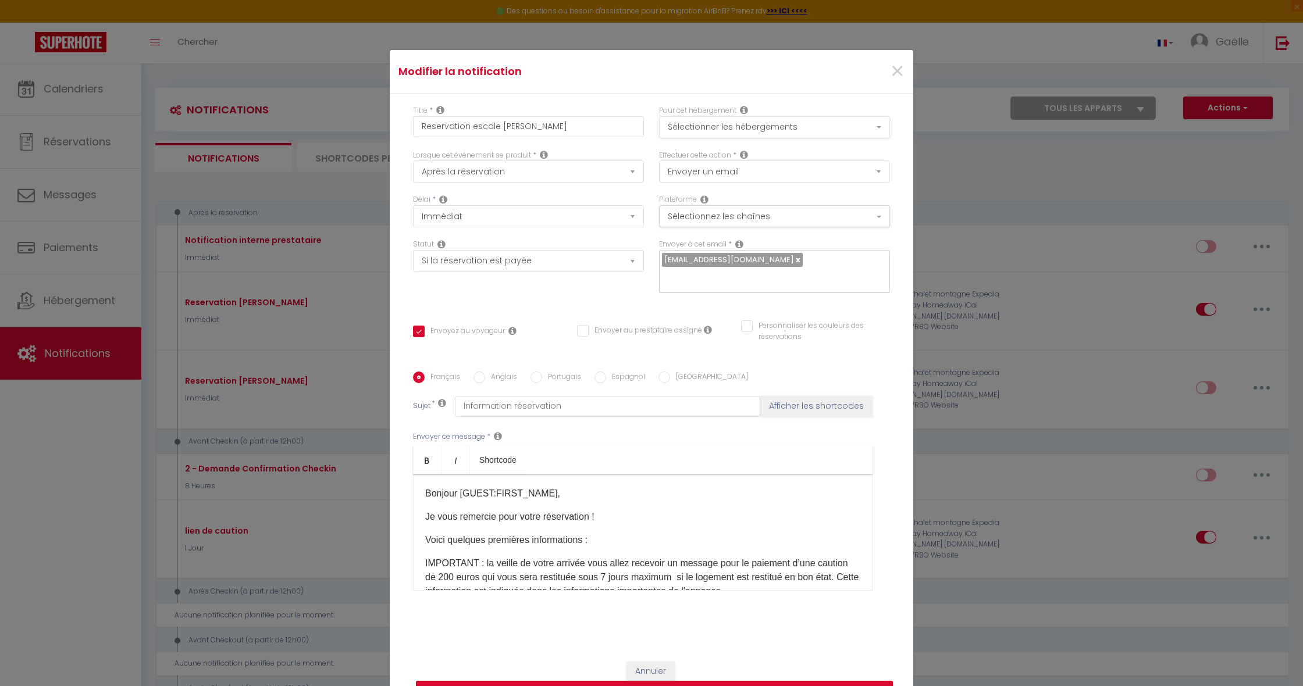
click at [837, 128] on button "Sélectionner les hébergements" at bounding box center [774, 127] width 231 height 22
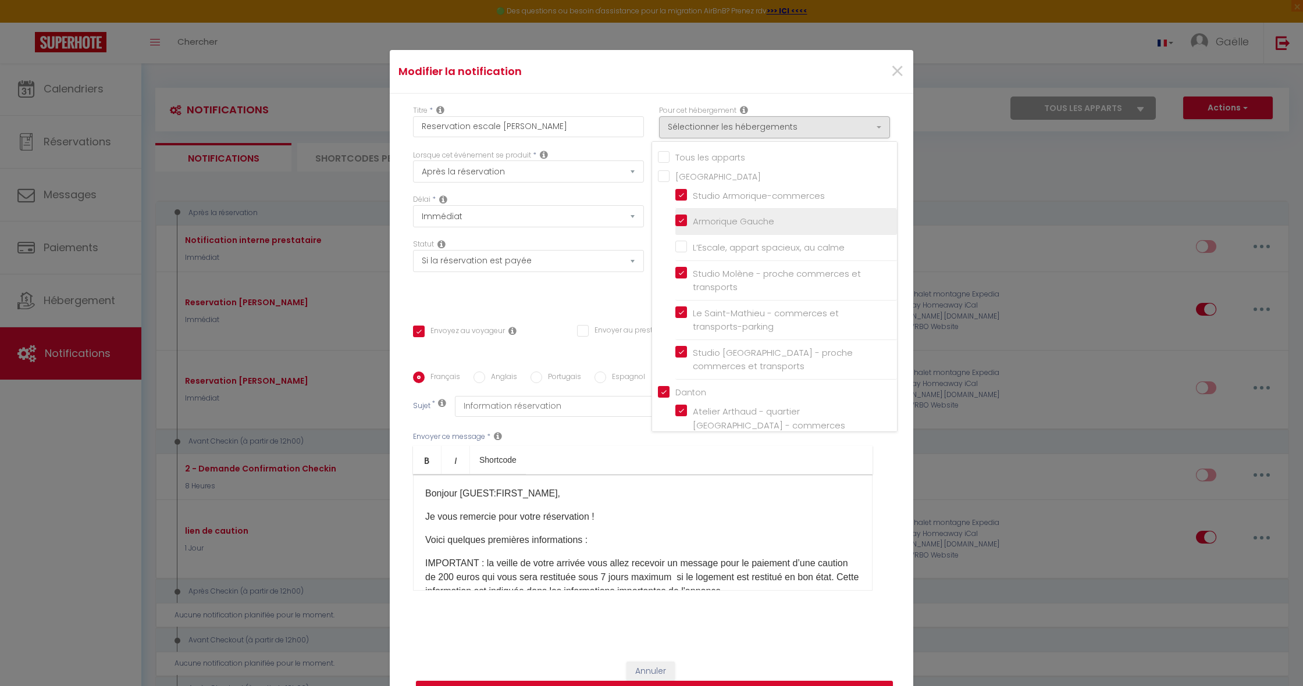
drag, startPoint x: 682, startPoint y: 195, endPoint x: 682, endPoint y: 212, distance: 17.4
click at [682, 195] on input "Studio Armorique-commerces" at bounding box center [786, 196] width 222 height 12
checkbox input "false"
drag, startPoint x: 682, startPoint y: 217, endPoint x: 681, endPoint y: 229, distance: 11.6
click at [682, 217] on input "Armorique Gauche" at bounding box center [786, 222] width 222 height 12
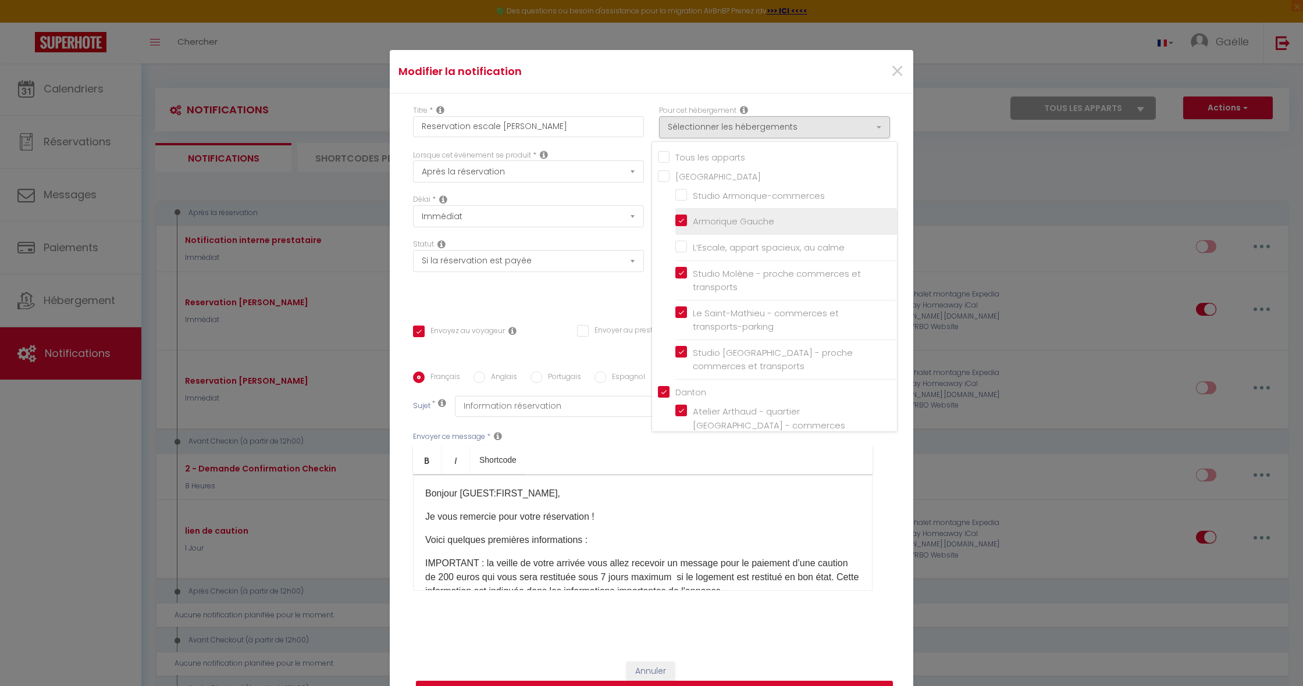
checkbox input "false"
click at [683, 276] on input "Studio Molène - proche commerces et transports" at bounding box center [786, 281] width 222 height 12
checkbox input "false"
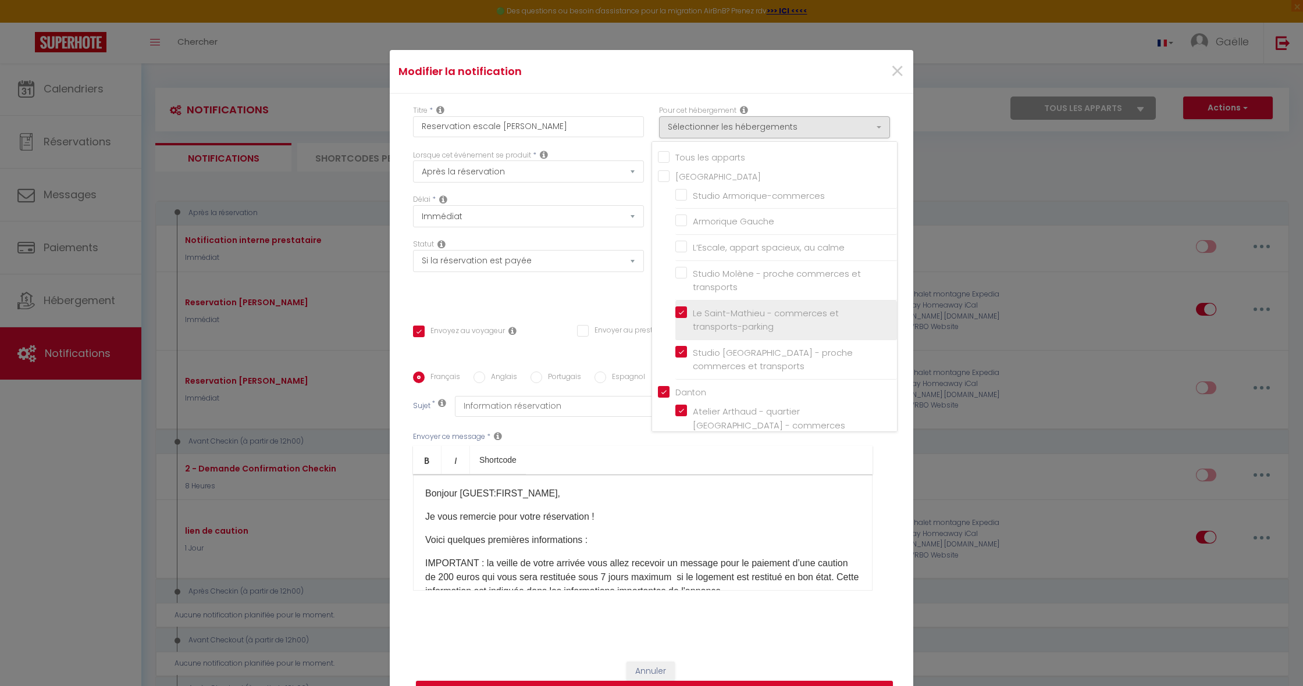
click at [687, 311] on label "Le Saint-Mathieu - commerces et transports-parking" at bounding box center [788, 320] width 202 height 27
click at [682, 314] on input "Le Saint-Mathieu - commerces et transports-parking" at bounding box center [786, 320] width 222 height 12
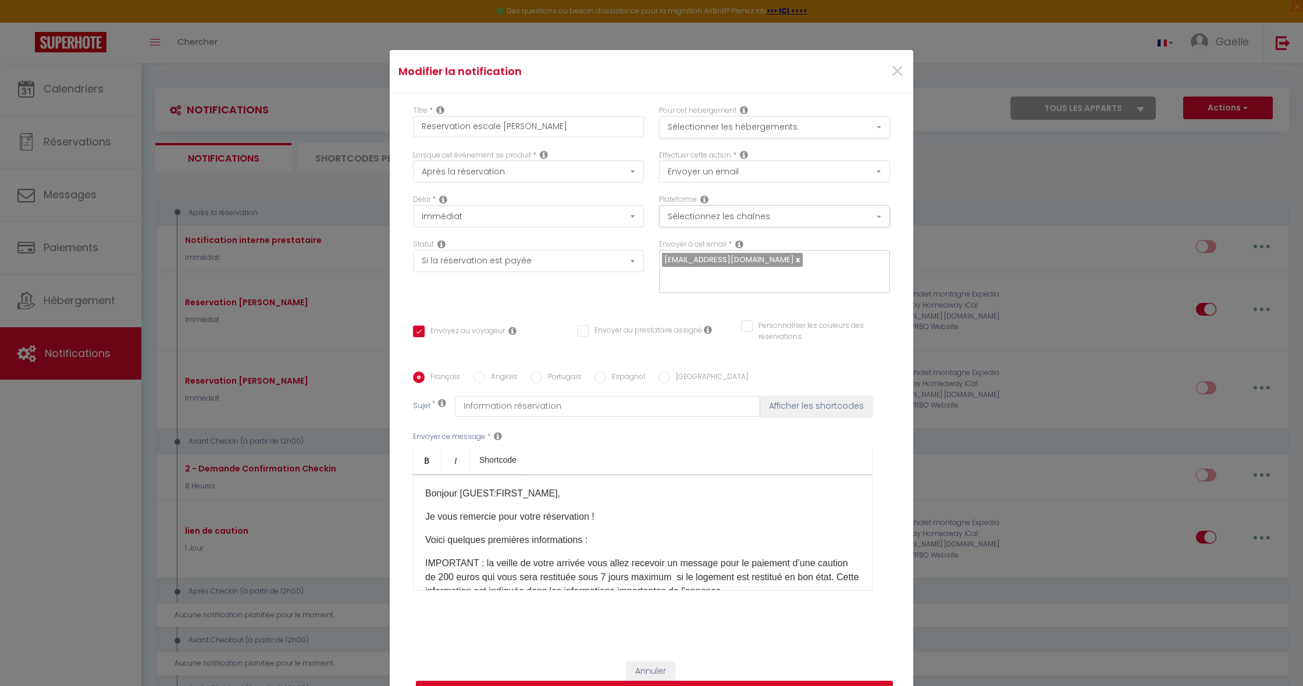
click at [781, 127] on button "Sélectionner les hébergements" at bounding box center [774, 127] width 231 height 22
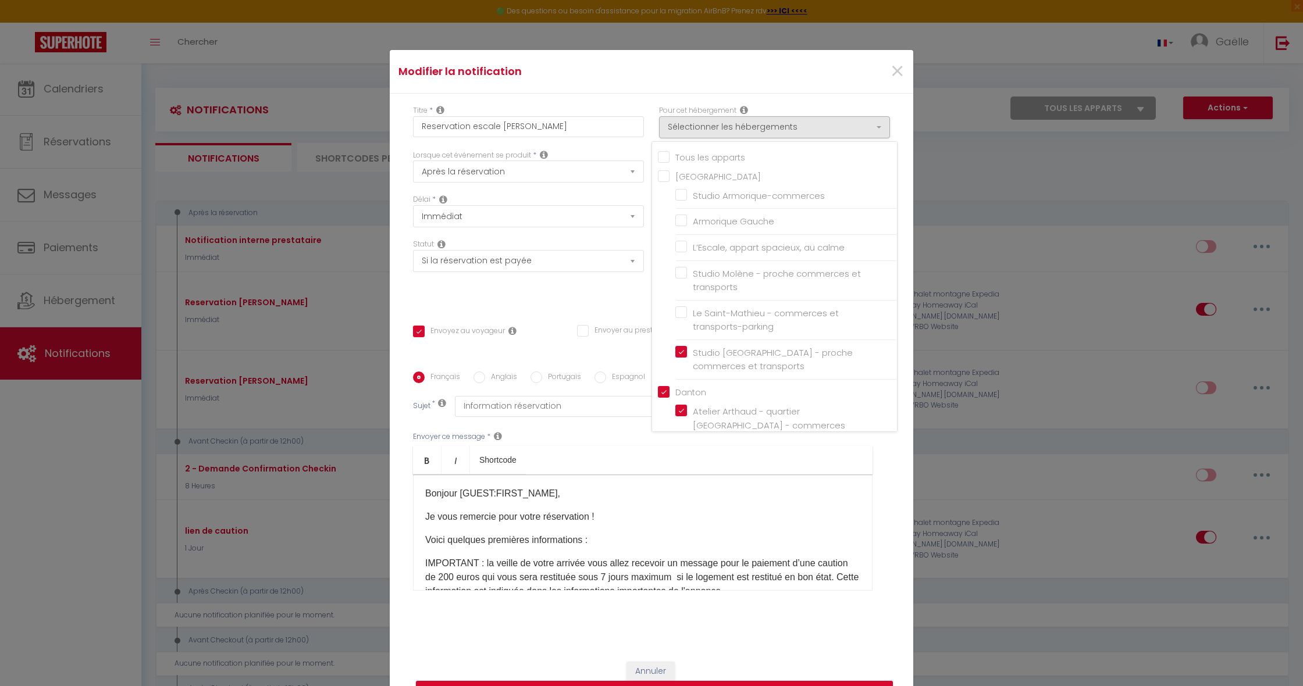
click at [687, 347] on label "Studio [GEOGRAPHIC_DATA] - proche commerces et transports" at bounding box center [788, 359] width 202 height 27
click at [681, 354] on input "Studio [GEOGRAPHIC_DATA] - proche commerces et transports" at bounding box center [786, 360] width 222 height 12
checkbox input "false"
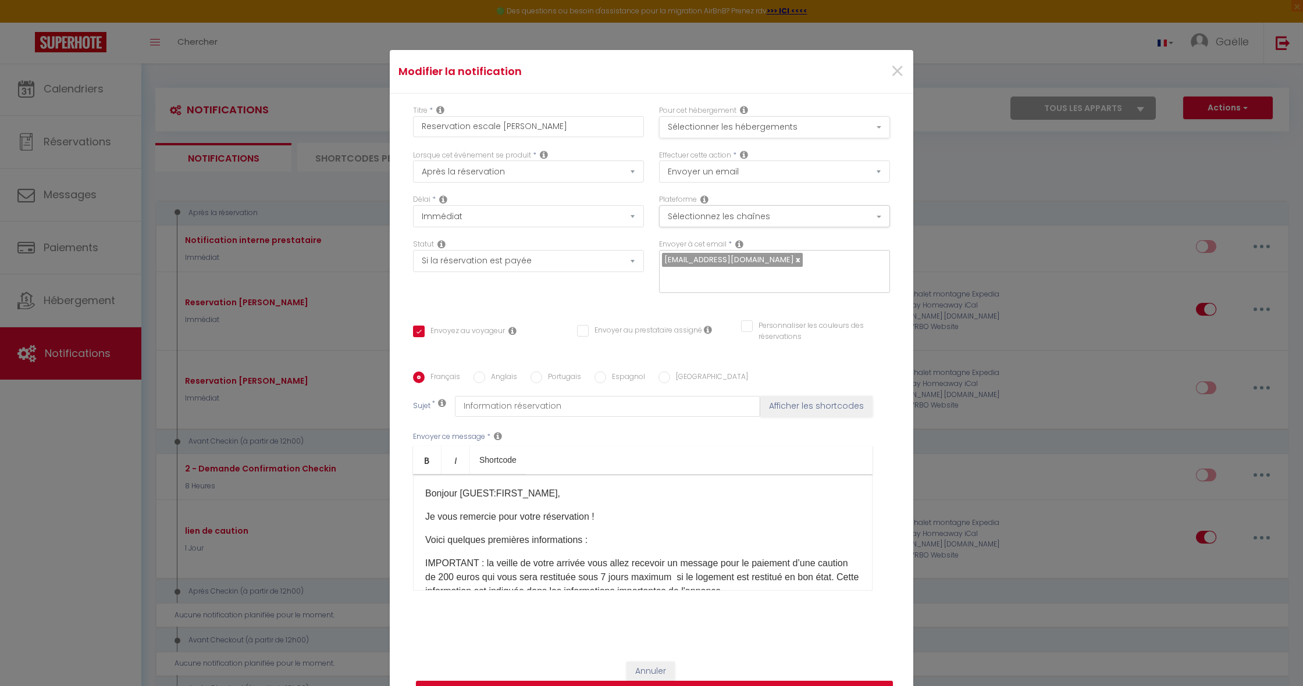
click at [792, 131] on button "Sélectionner les hébergements" at bounding box center [774, 127] width 231 height 22
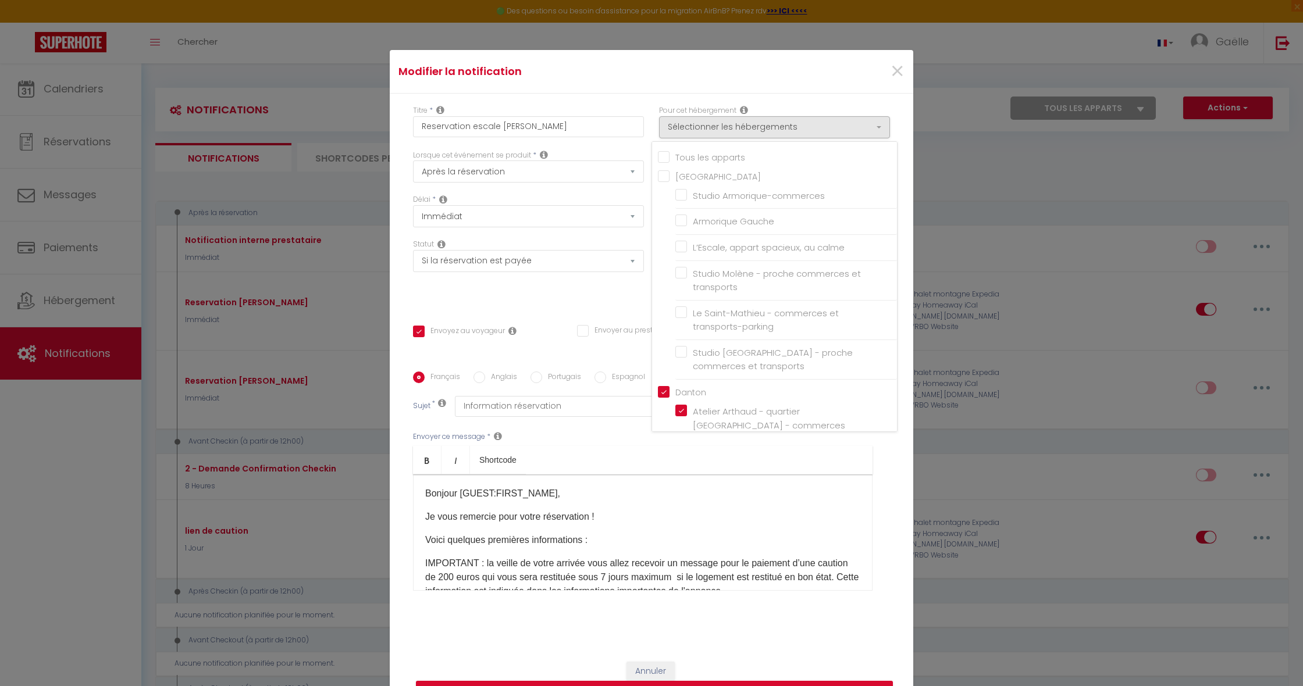
click at [659, 390] on input "Danton" at bounding box center [777, 392] width 239 height 12
checkbox input "false"
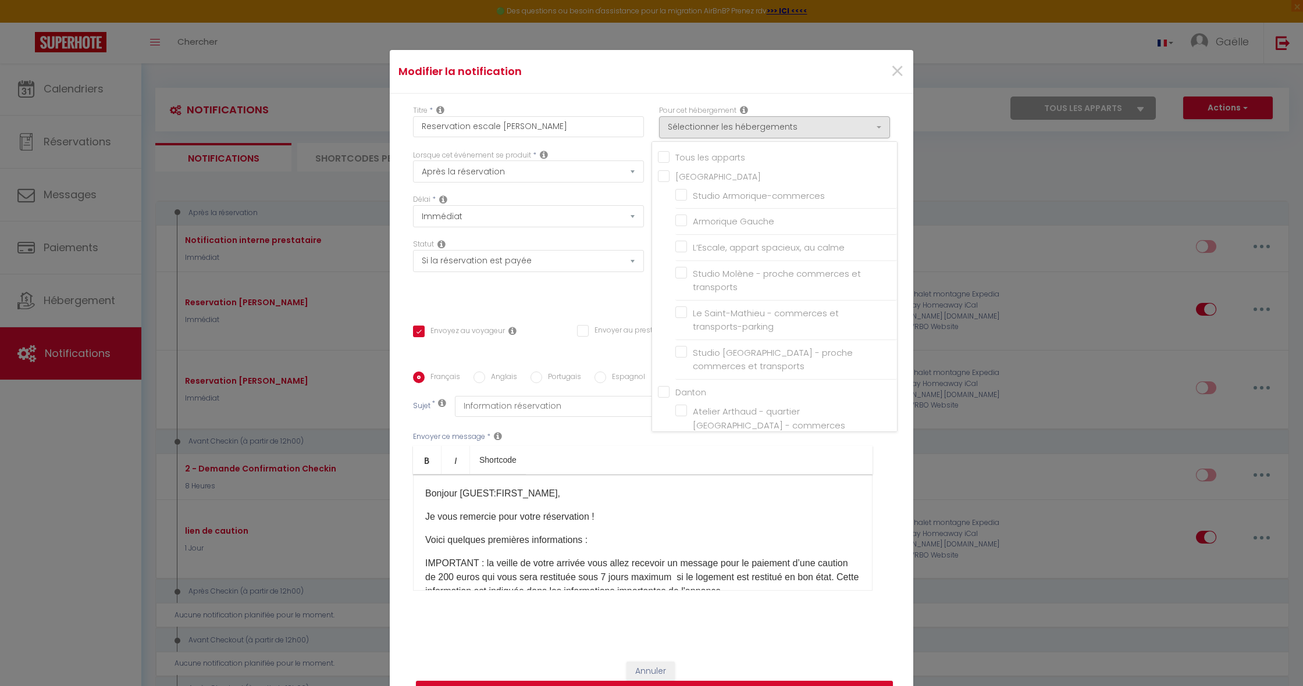
checkbox input "false"
checkbox input "true"
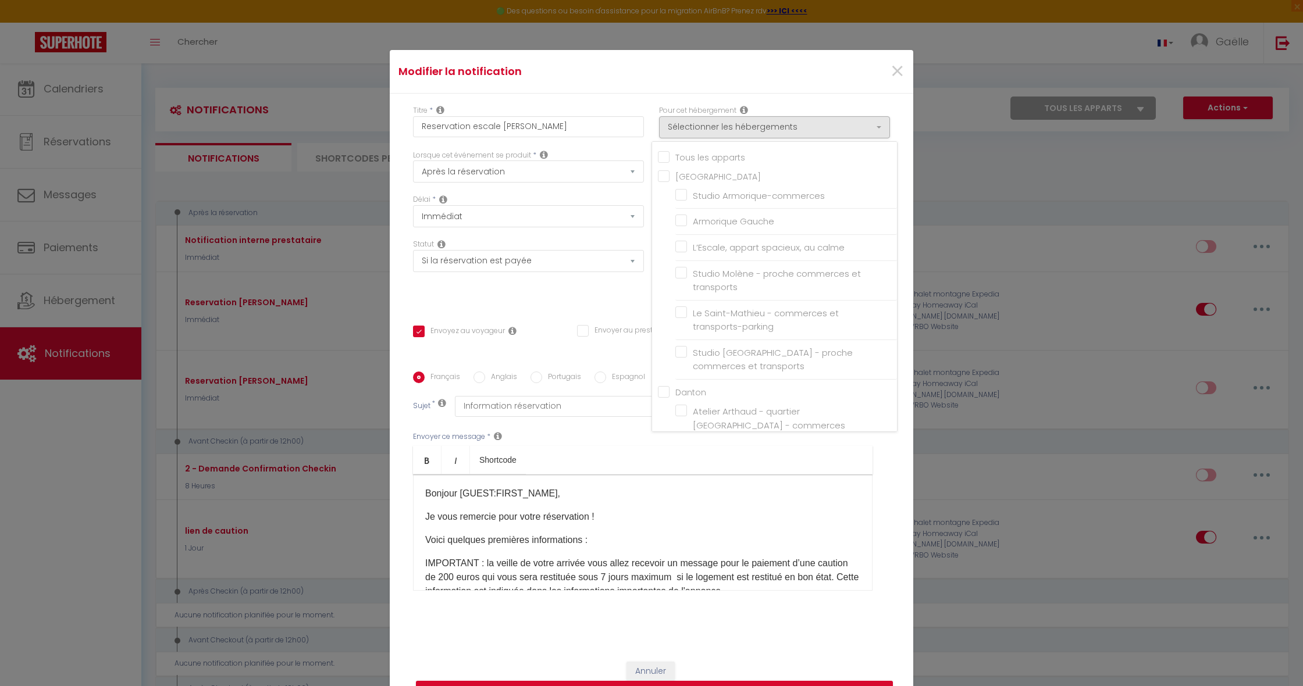
checkbox input "false"
click at [679, 248] on input "L’Escale, appart spacieux, au calme" at bounding box center [786, 248] width 222 height 12
checkbox input "true"
checkbox input "false"
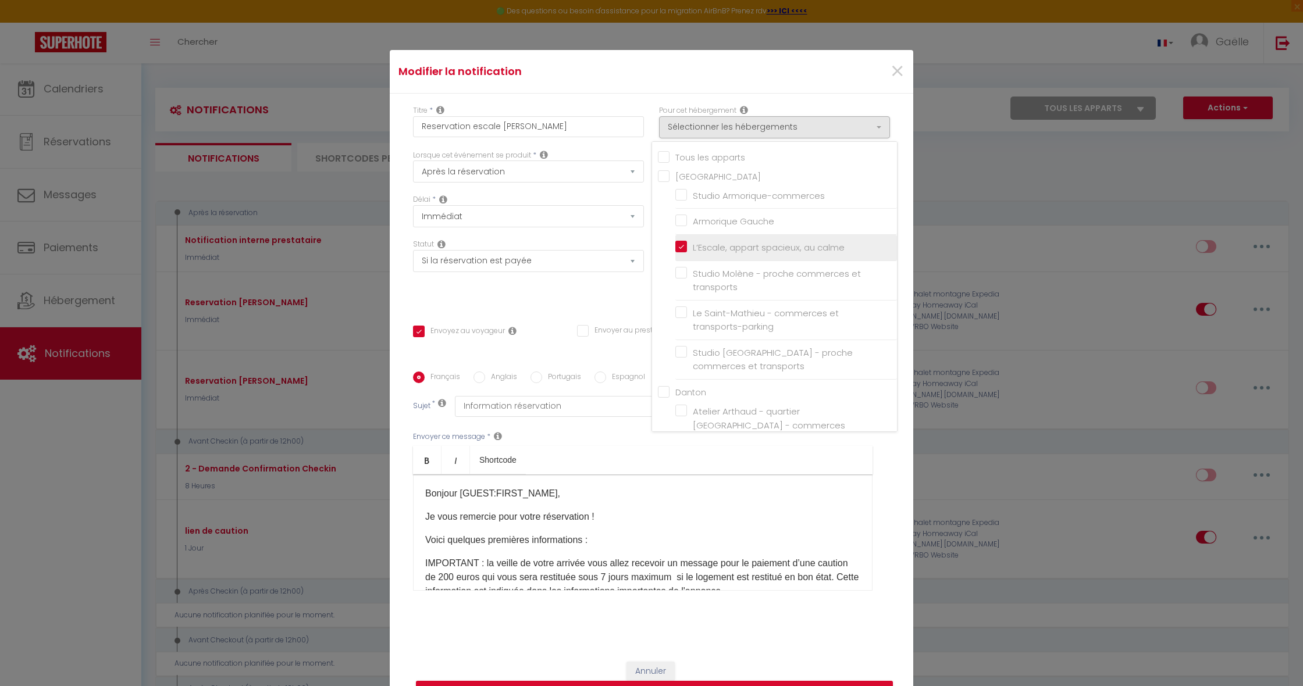
checkbox input "false"
checkbox input "true"
checkbox input "false"
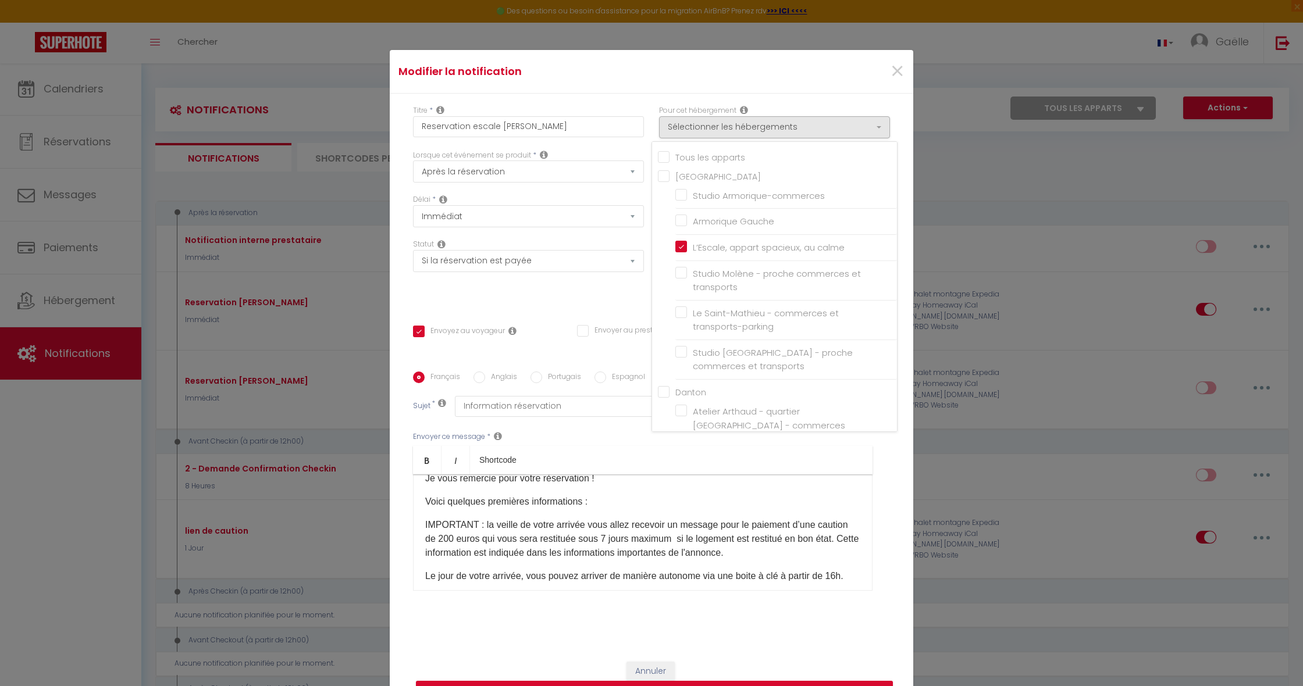
scroll to position [54, 0]
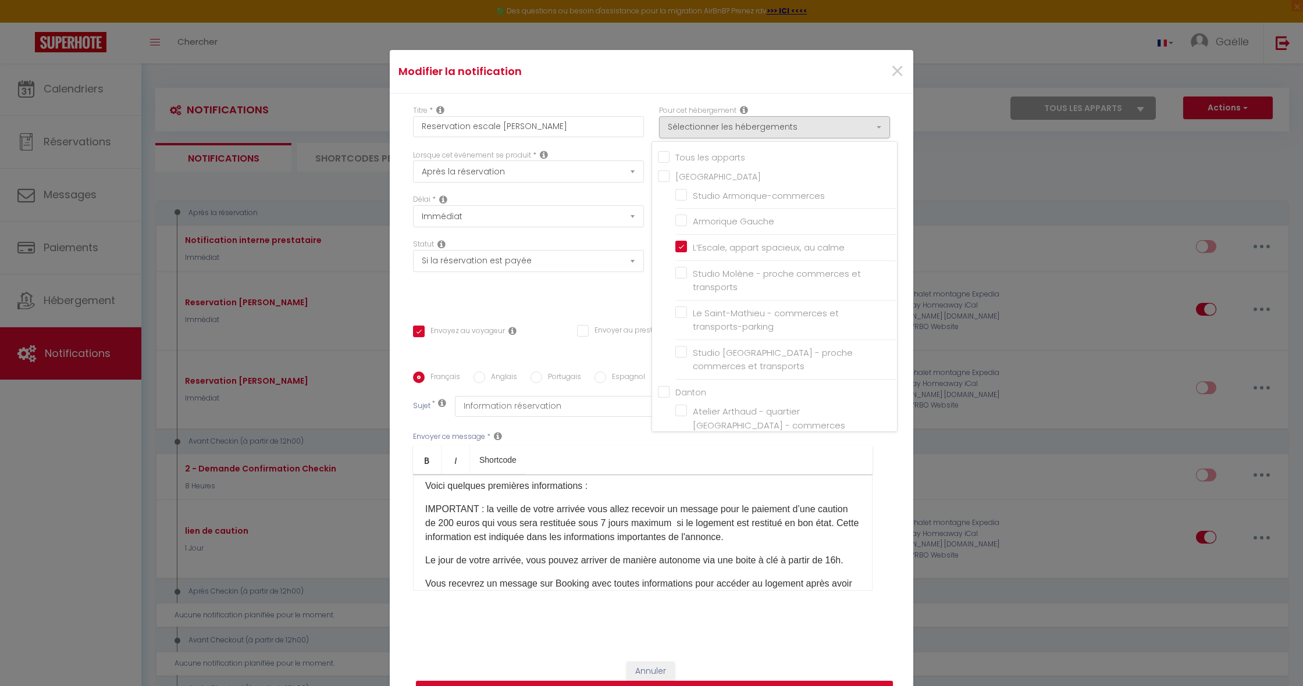
click at [444, 524] on p "IMPORTANT : la veille de votre arrivée vous allez recevoir un message pour le p…" at bounding box center [642, 524] width 435 height 42
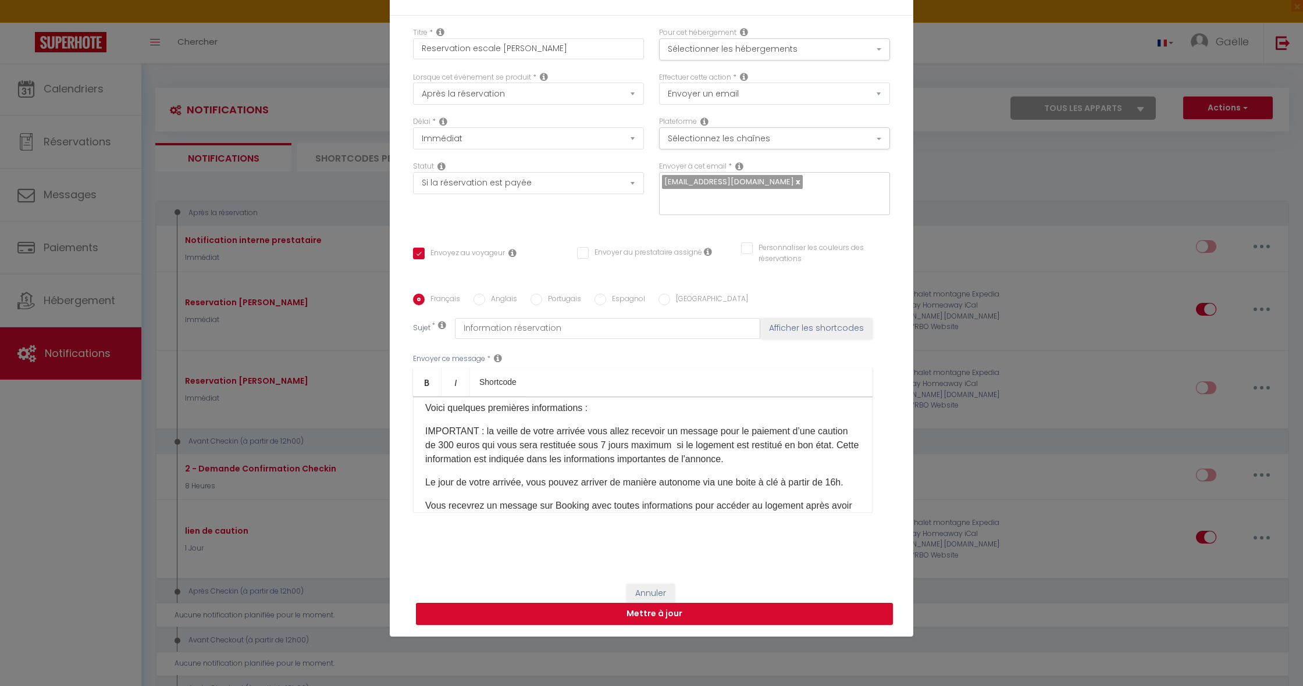
scroll to position [78, 0]
click at [730, 619] on button "Mettre à jour" at bounding box center [654, 614] width 477 height 22
checkbox input "true"
checkbox input "false"
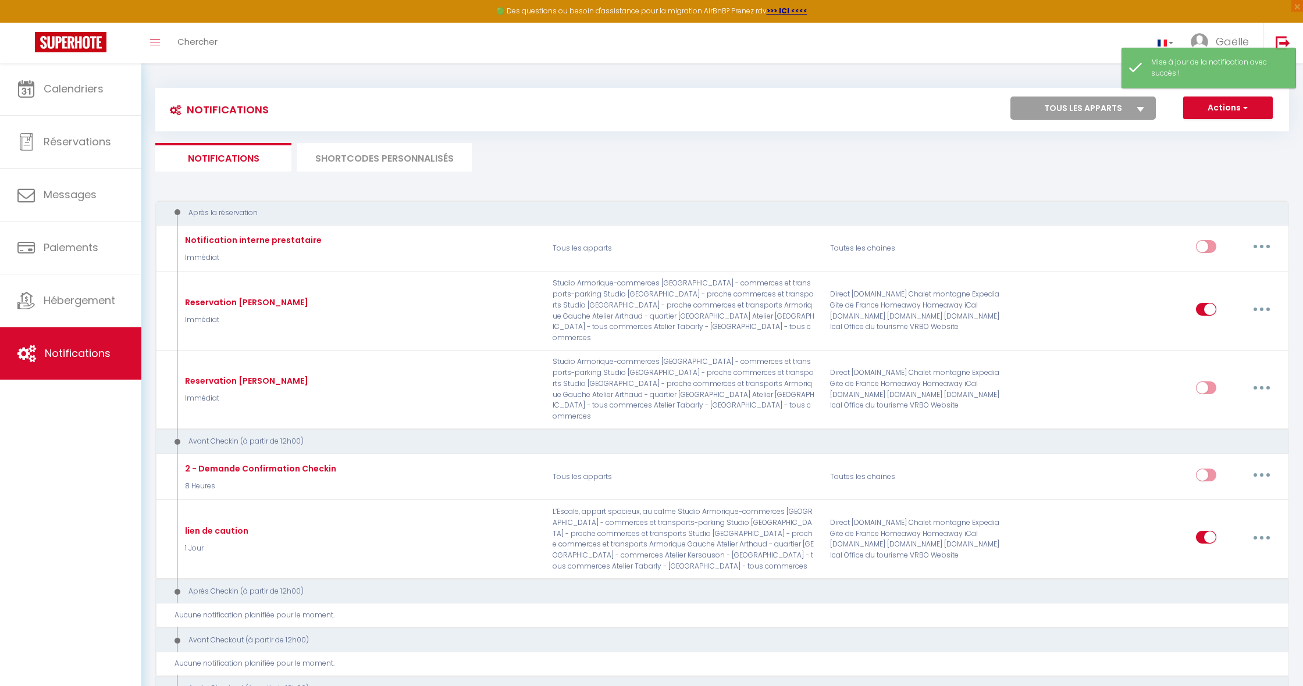
checkbox input "false"
checkbox input "true"
